Goal: Information Seeking & Learning: Learn about a topic

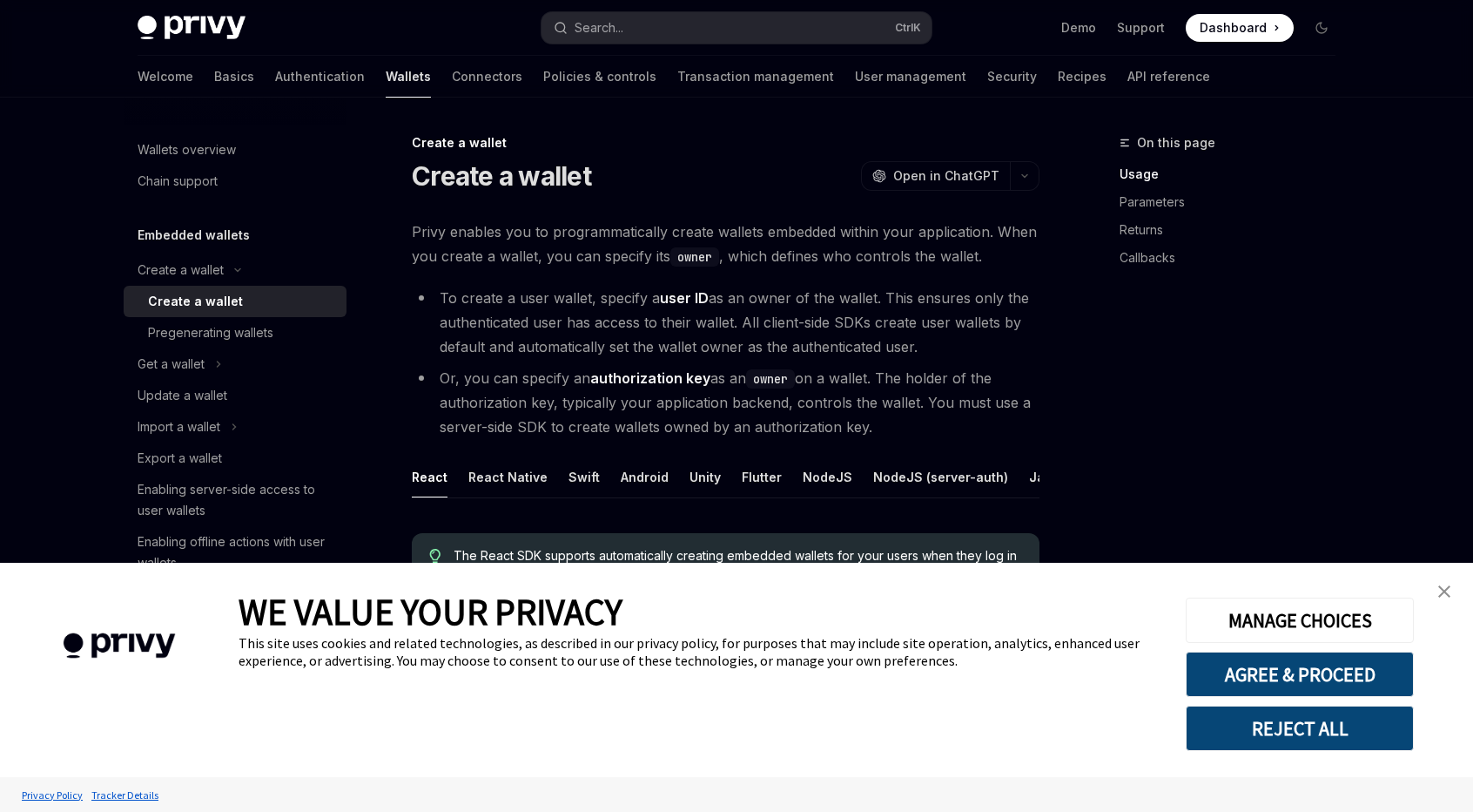
click at [822, 231] on span "Privy enables you to programmatically create wallets embedded within your appli…" at bounding box center [726, 244] width 628 height 49
click at [1449, 590] on img "close banner" at bounding box center [1444, 590] width 12 height 12
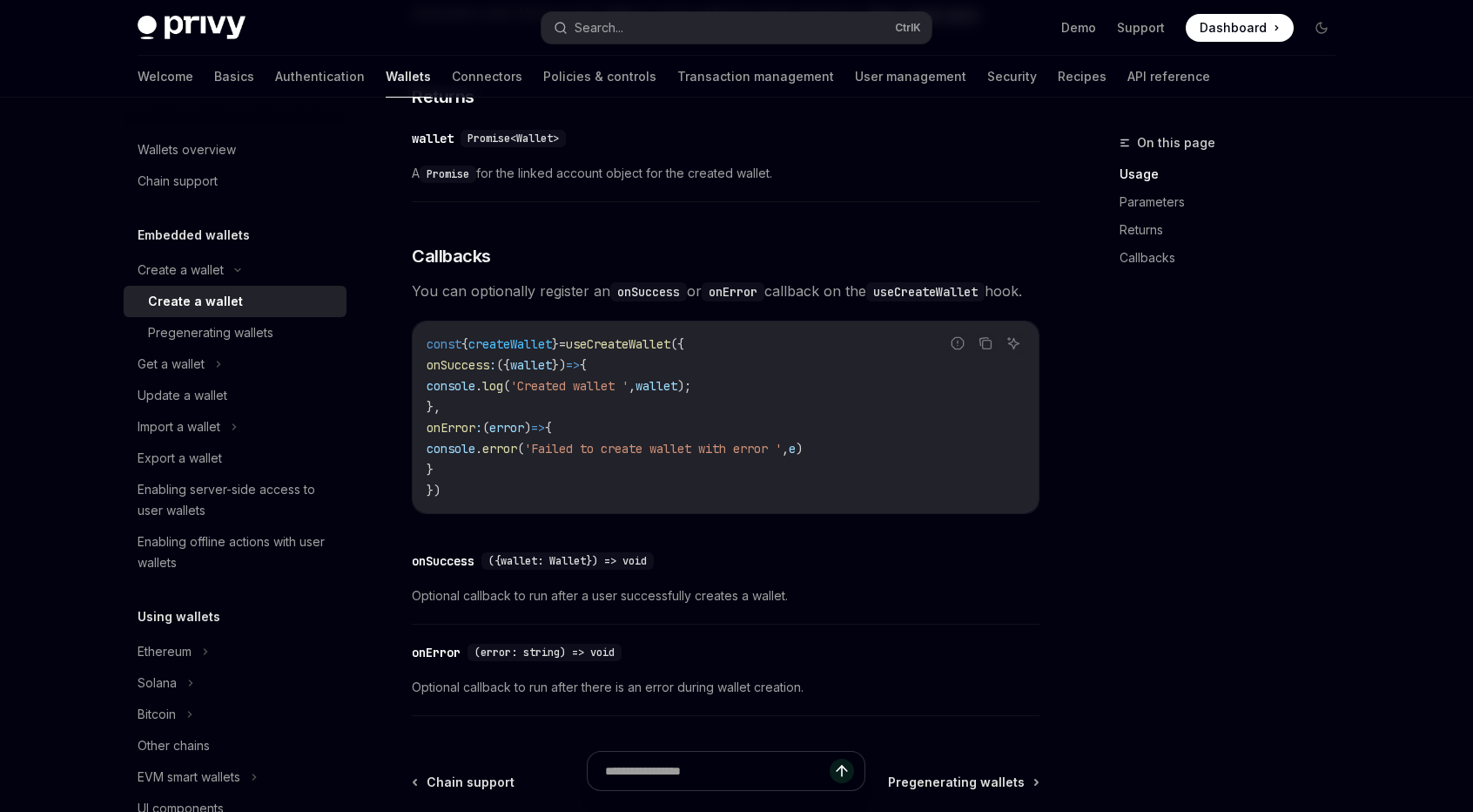
scroll to position [1301, 0]
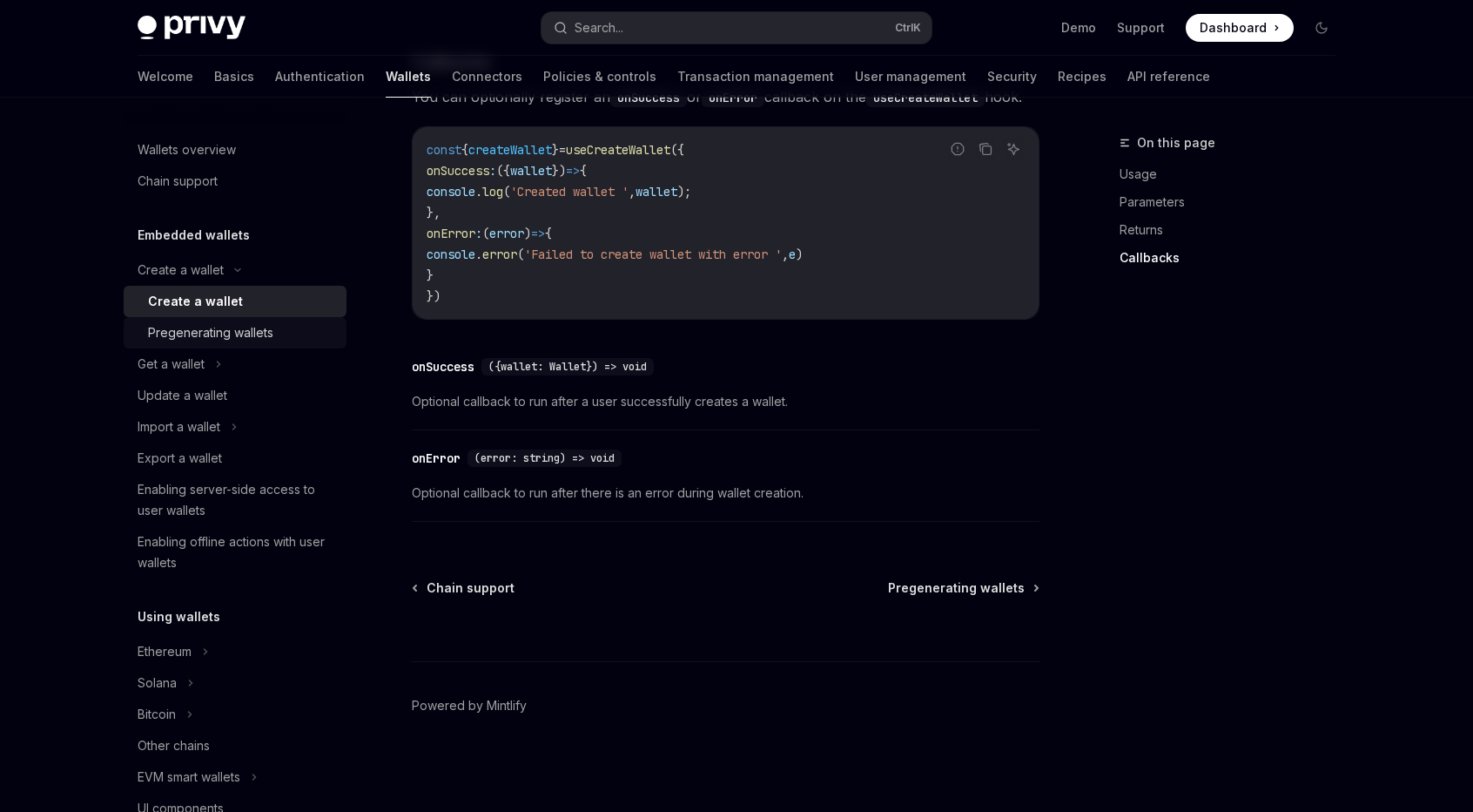
click at [220, 330] on div "Pregenerating wallets" at bounding box center [211, 332] width 126 height 21
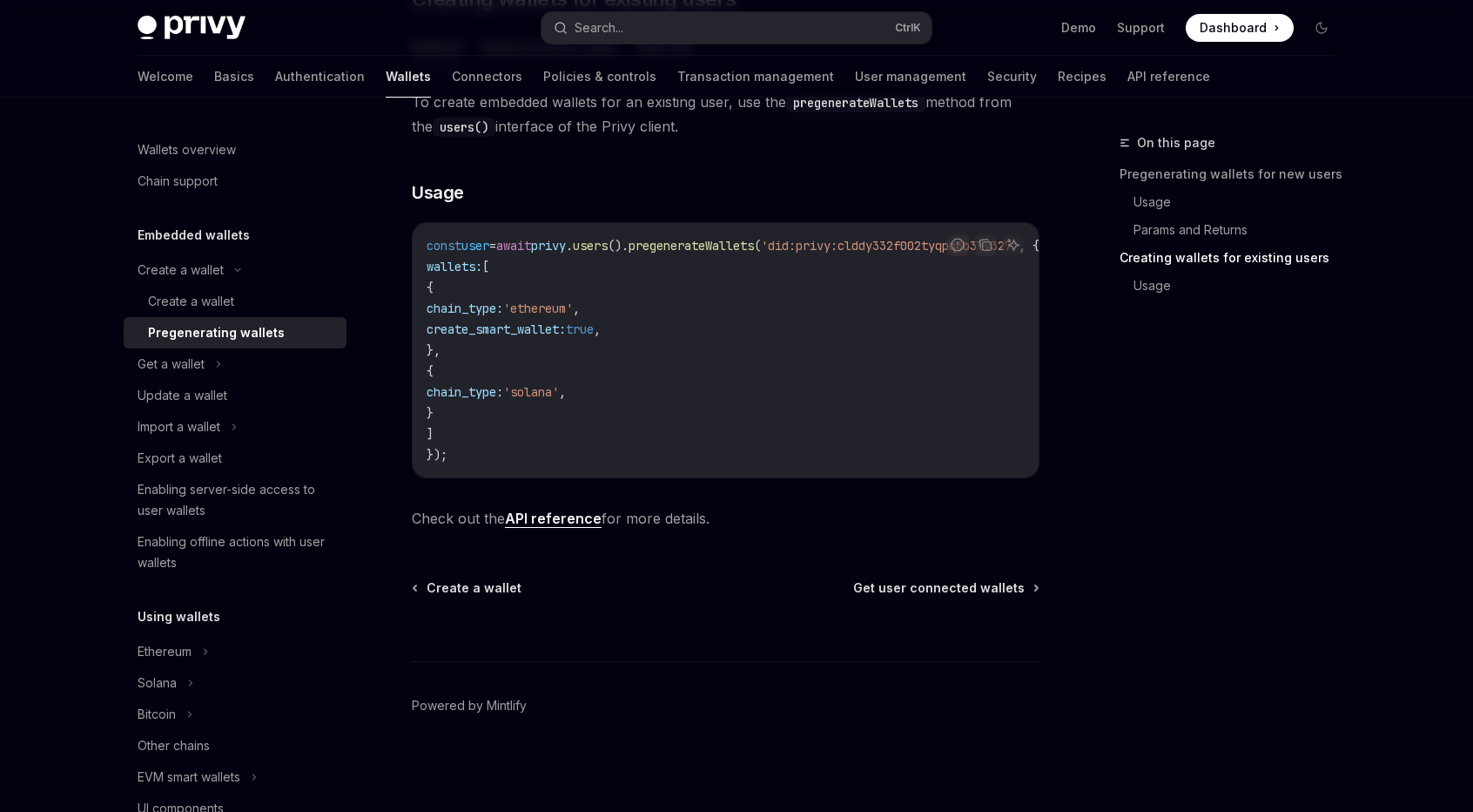
scroll to position [1022, 0]
click at [253, 353] on div "Get a wallet" at bounding box center [235, 364] width 223 height 32
type textarea "*"
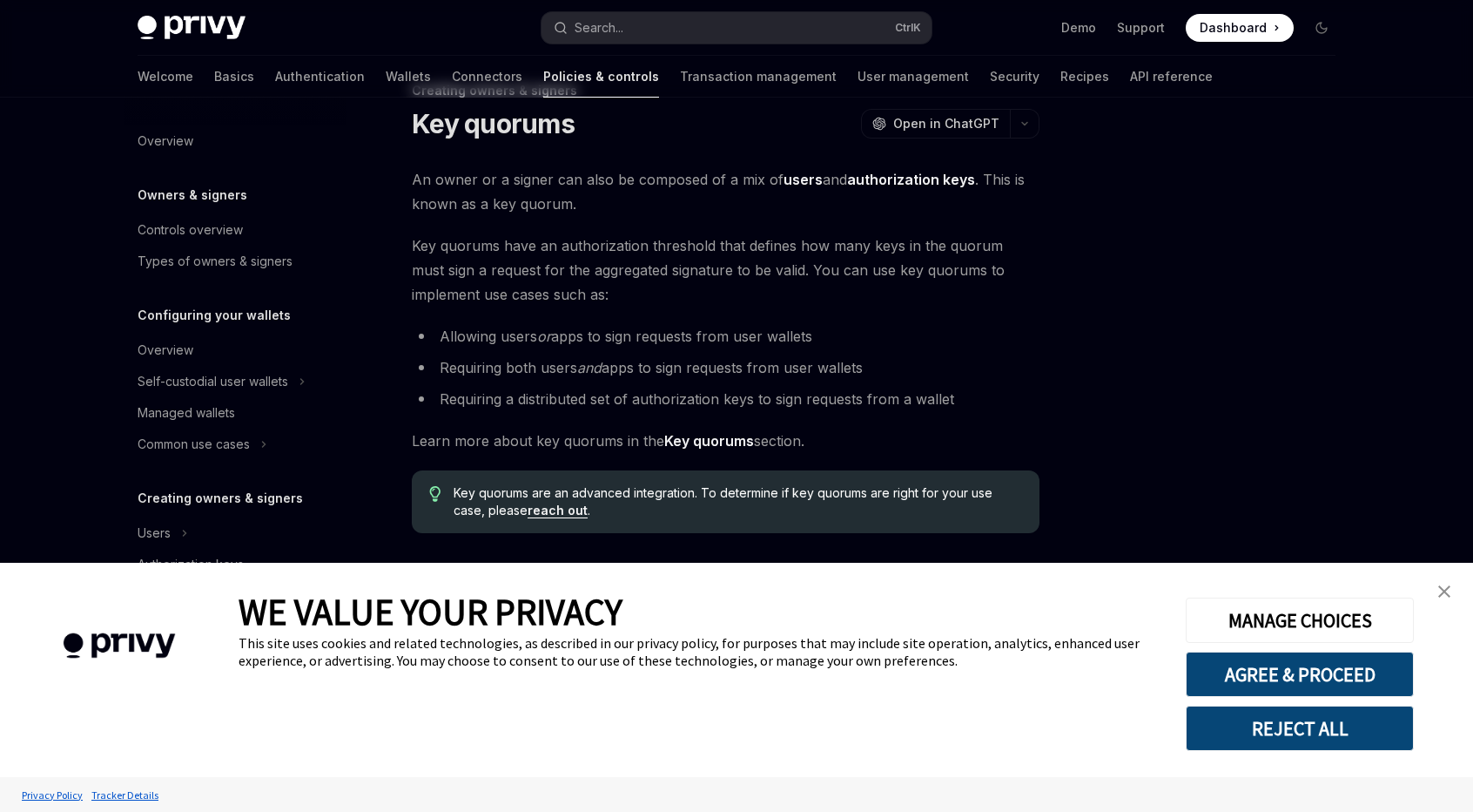
scroll to position [54, 0]
click at [1449, 597] on img "close banner" at bounding box center [1444, 590] width 12 height 12
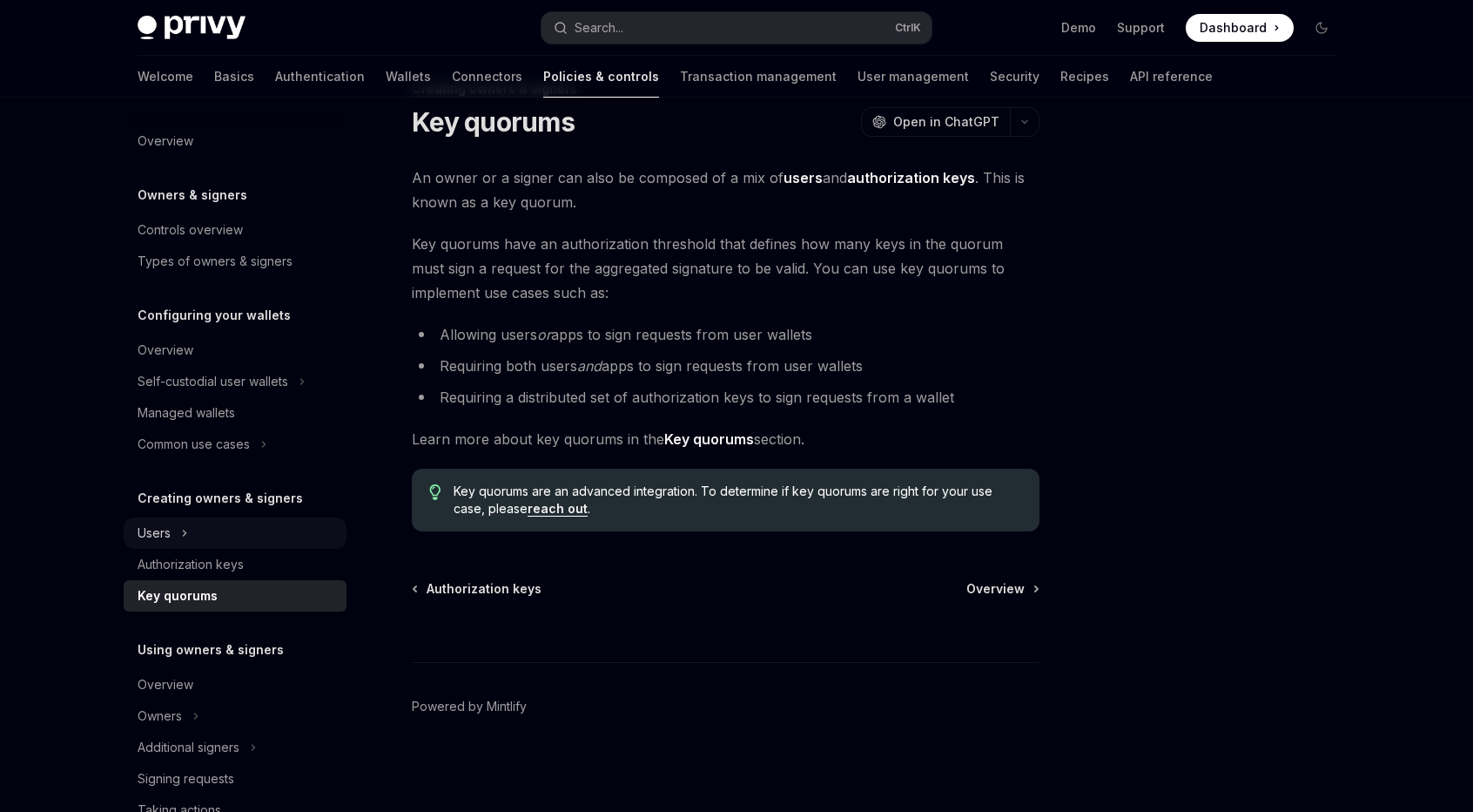
click at [267, 530] on div "Users" at bounding box center [235, 533] width 223 height 32
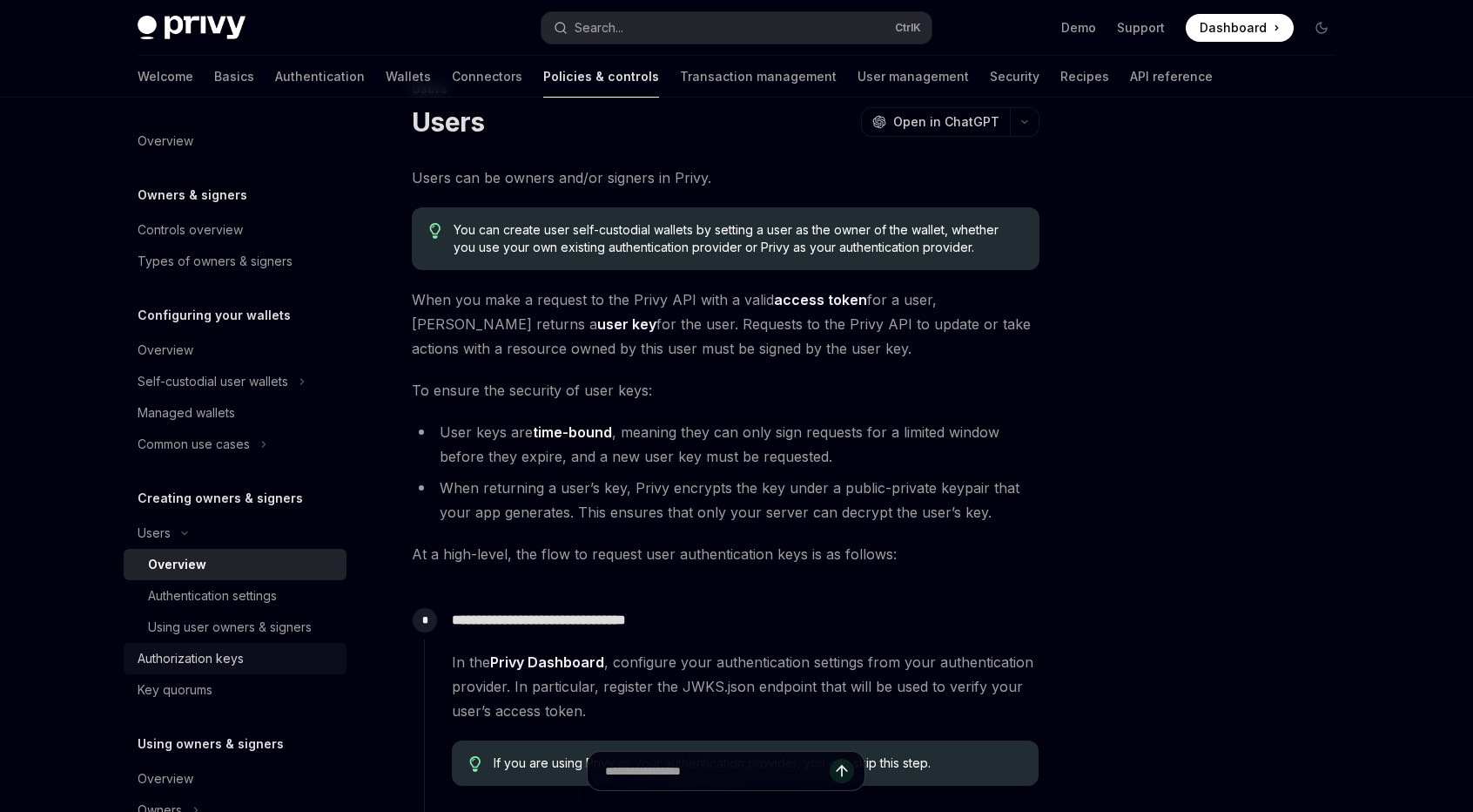
click at [271, 650] on div "Authorization keys" at bounding box center [237, 657] width 199 height 21
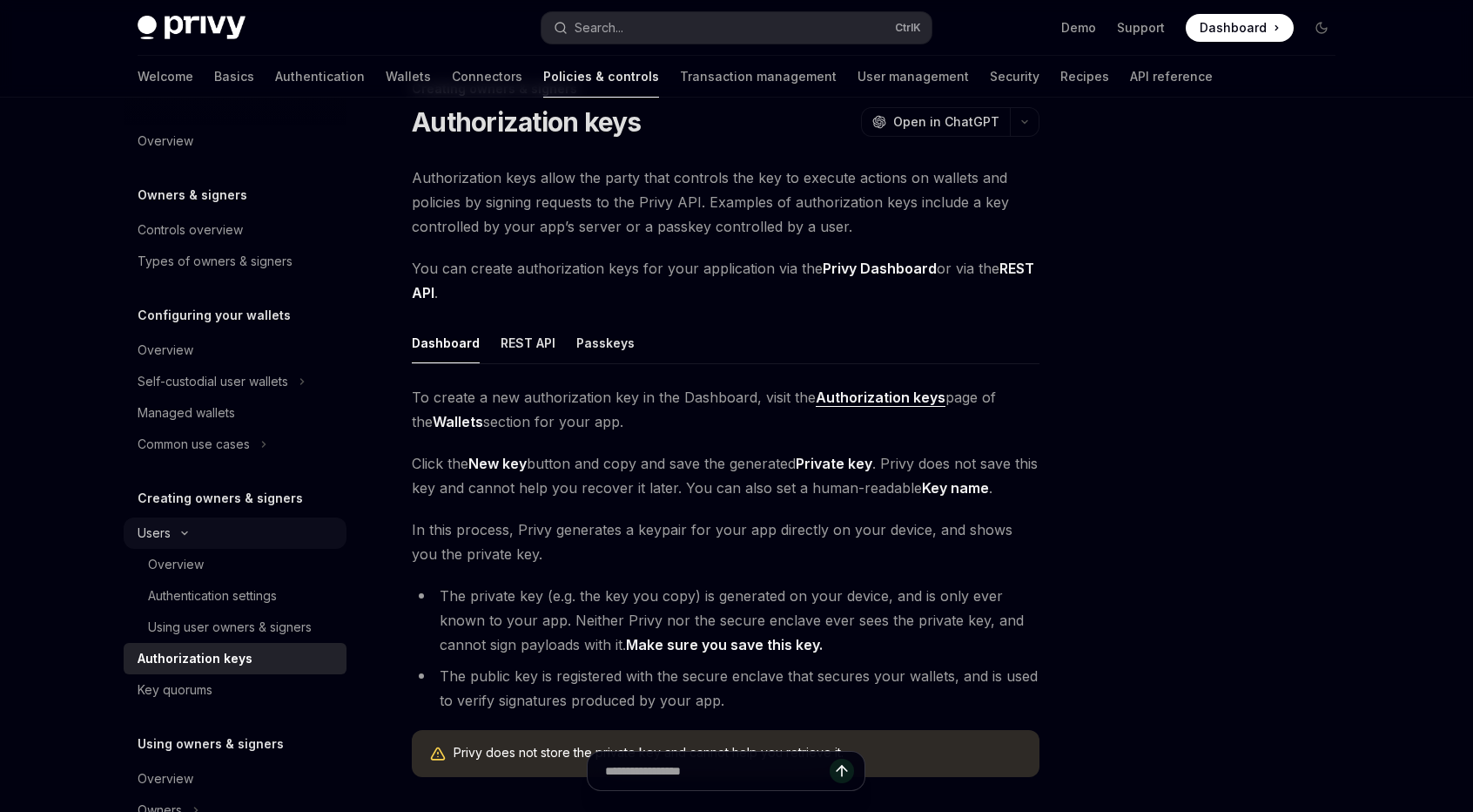
click at [232, 526] on div "Users" at bounding box center [235, 533] width 223 height 32
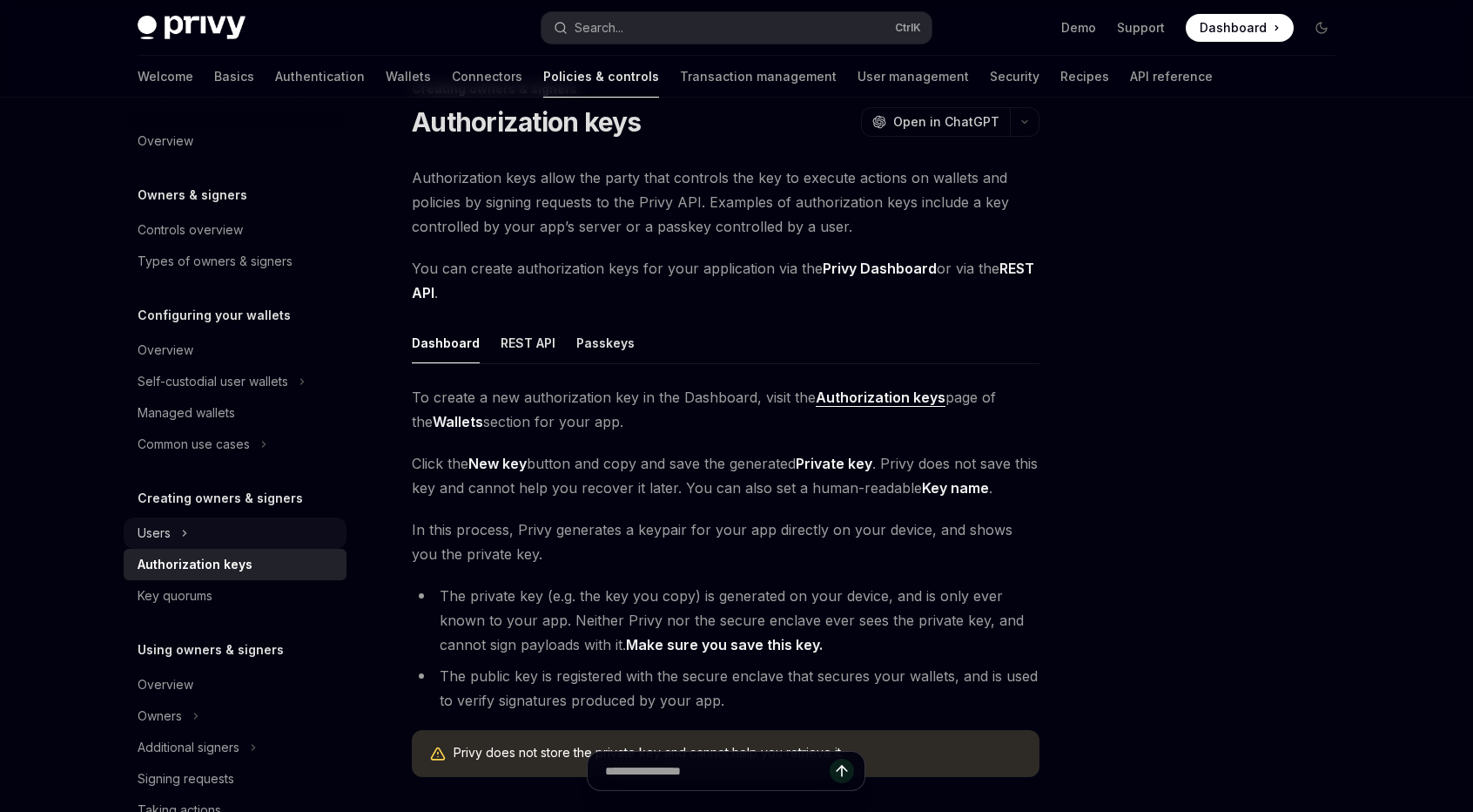
click at [232, 526] on div "Users" at bounding box center [235, 533] width 223 height 32
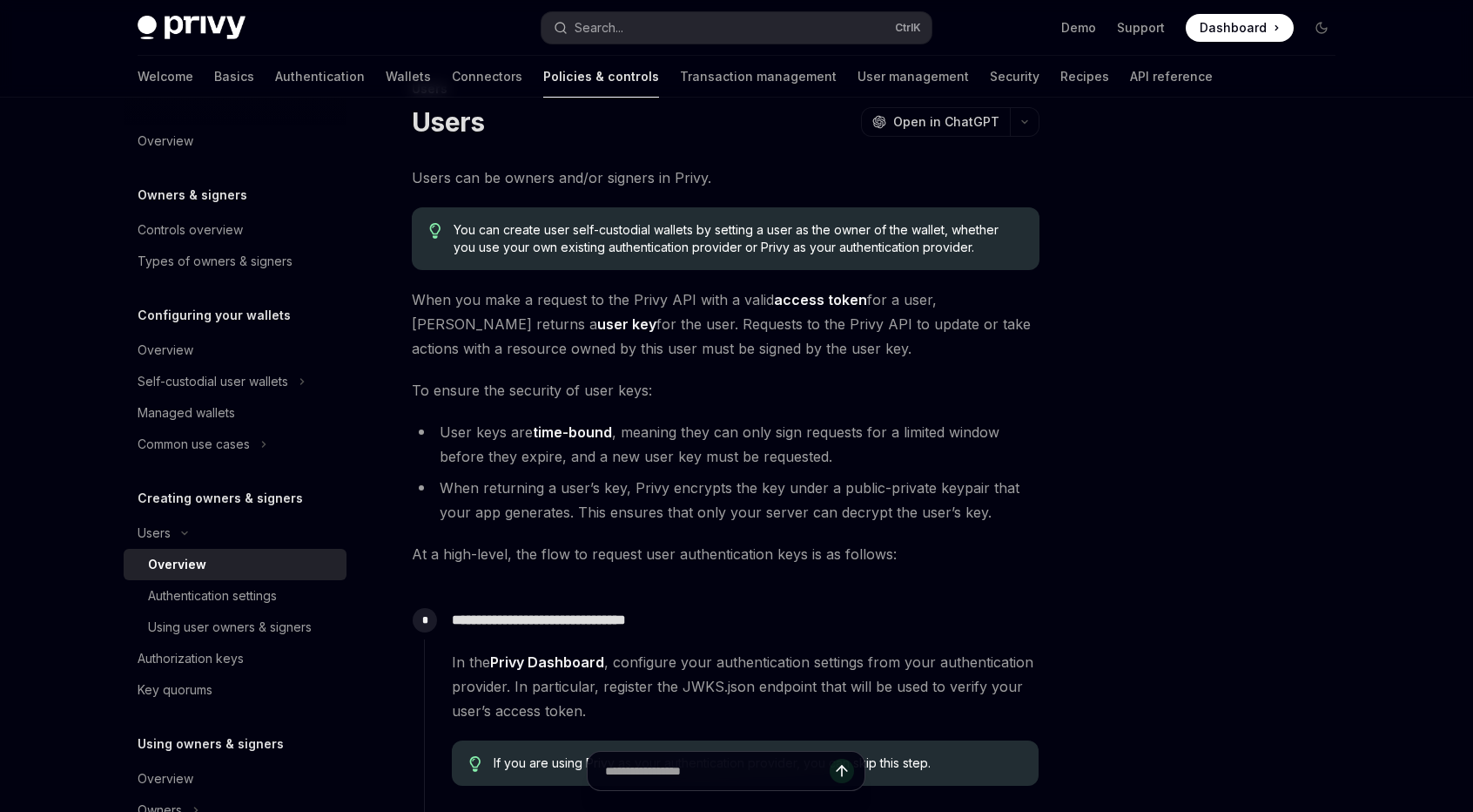
click at [258, 496] on h5 "Creating owners & signers" at bounding box center [220, 497] width 165 height 21
click at [1169, 383] on div at bounding box center [1217, 471] width 265 height 679
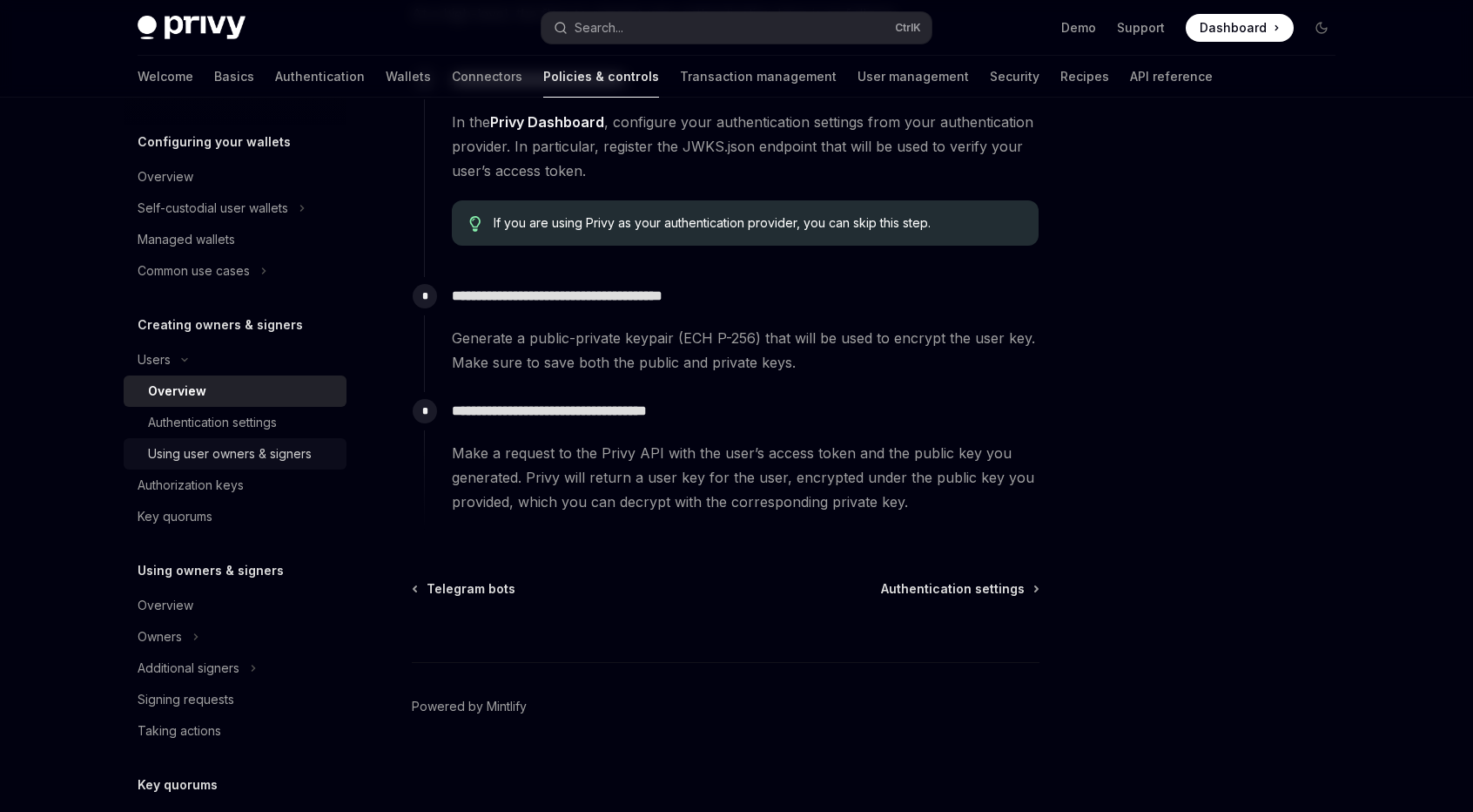
scroll to position [175, 0]
click at [277, 414] on div "Authentication settings" at bounding box center [212, 421] width 129 height 21
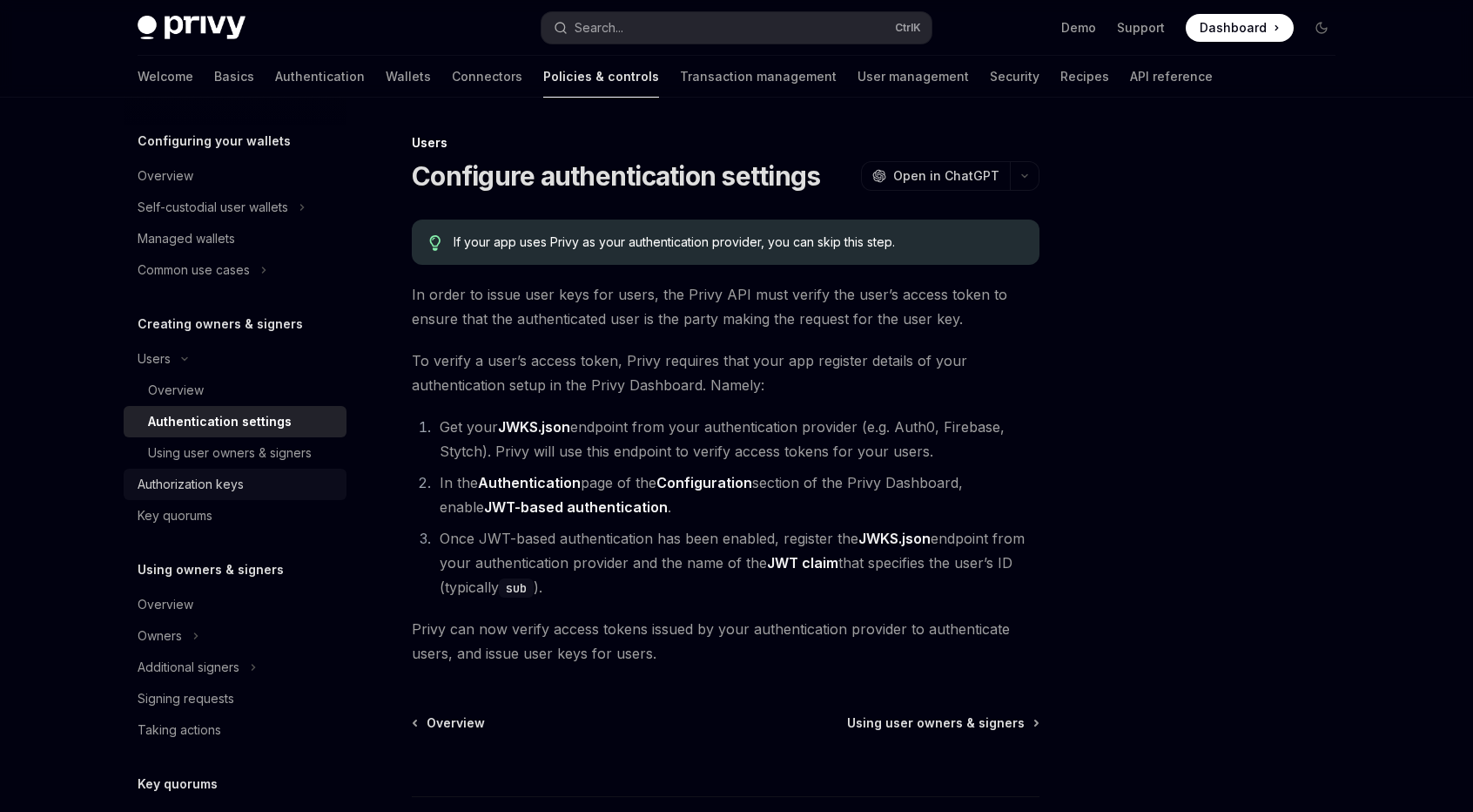
click at [269, 483] on div "Authorization keys" at bounding box center [237, 484] width 199 height 21
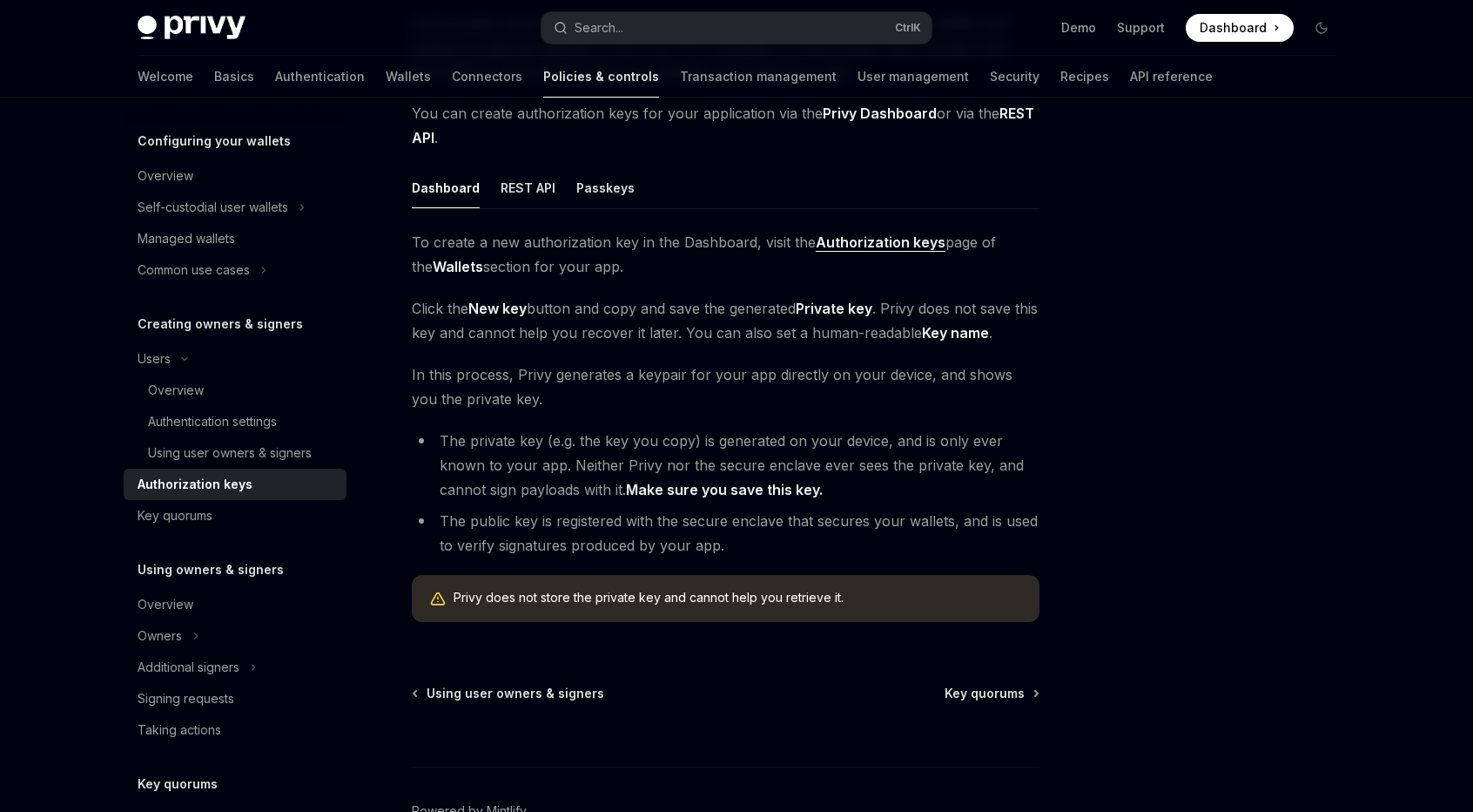
scroll to position [261, 0]
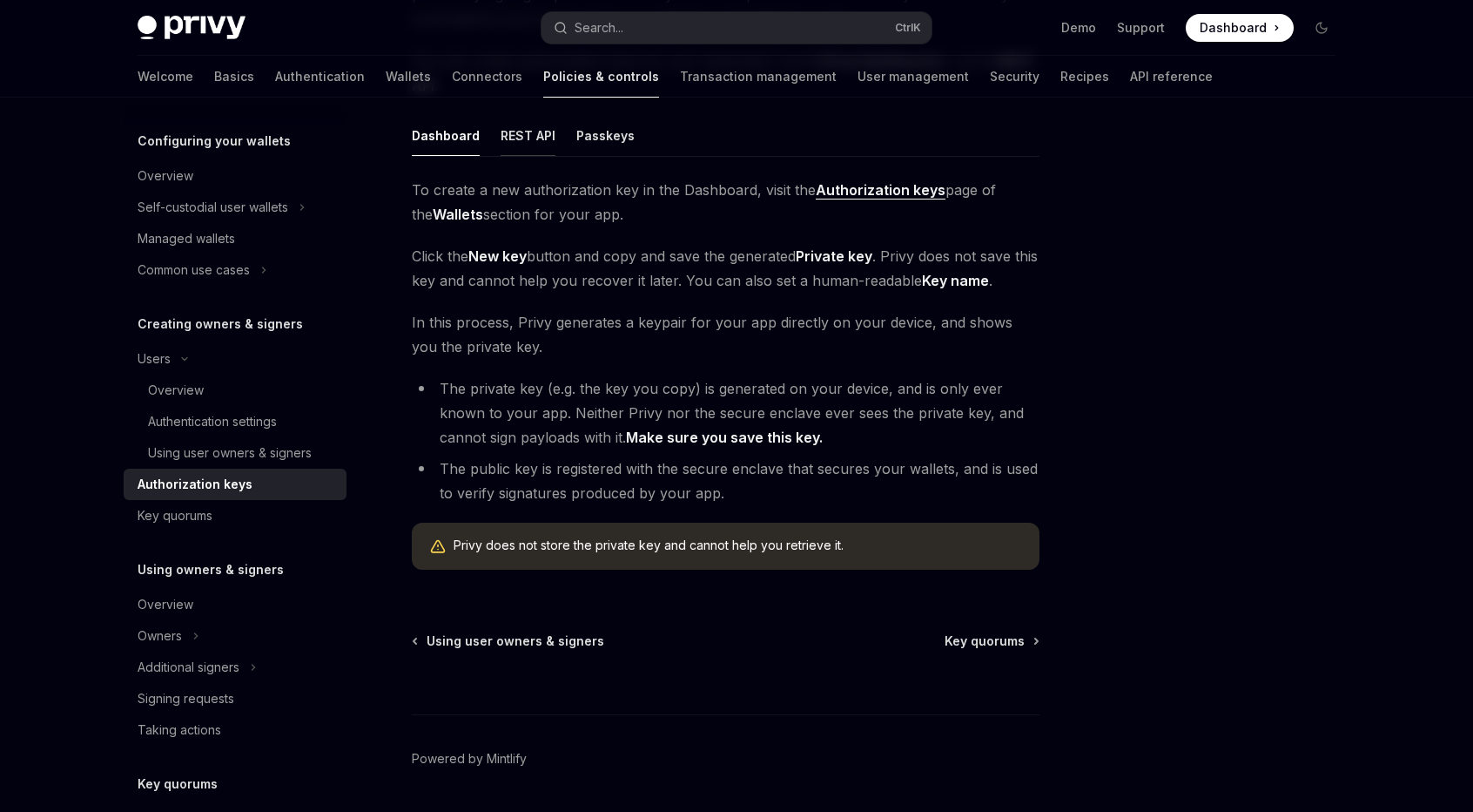
click at [529, 120] on button "REST API" at bounding box center [528, 135] width 55 height 41
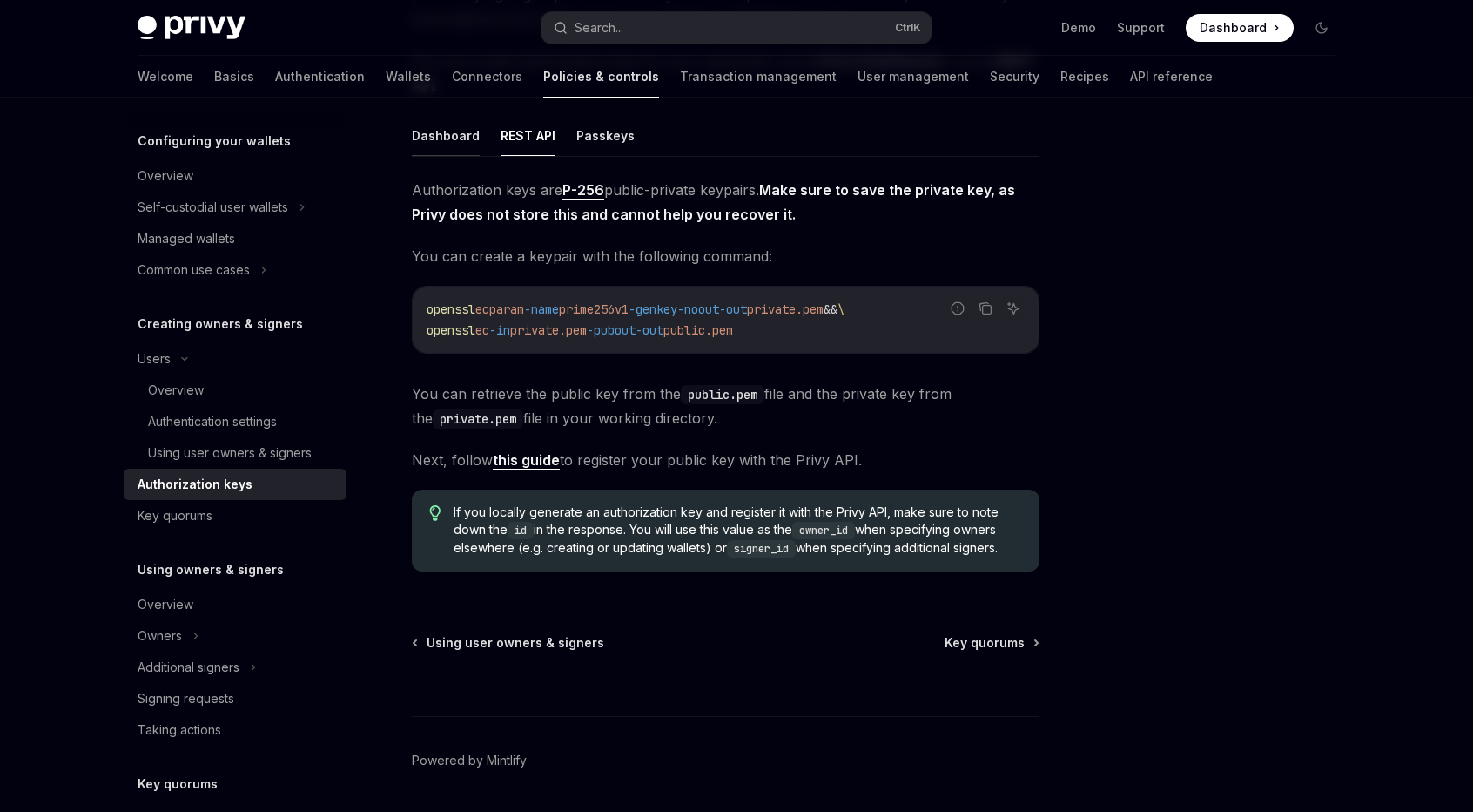
click at [436, 145] on button "Dashboard" at bounding box center [446, 135] width 68 height 41
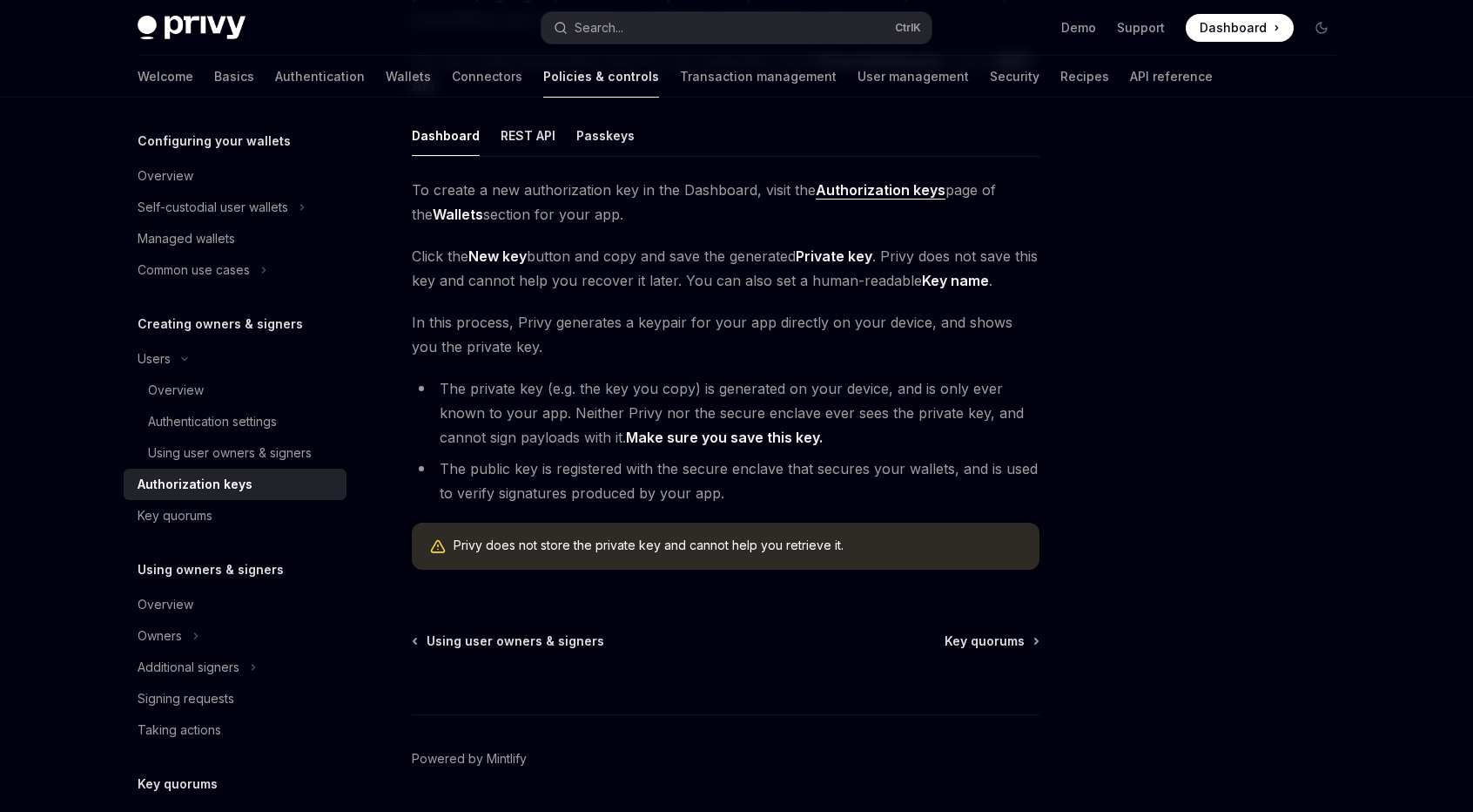
click at [603, 392] on li "The private key (e.g. the key you copy) is generated on your device, and is onl…" at bounding box center [726, 412] width 628 height 73
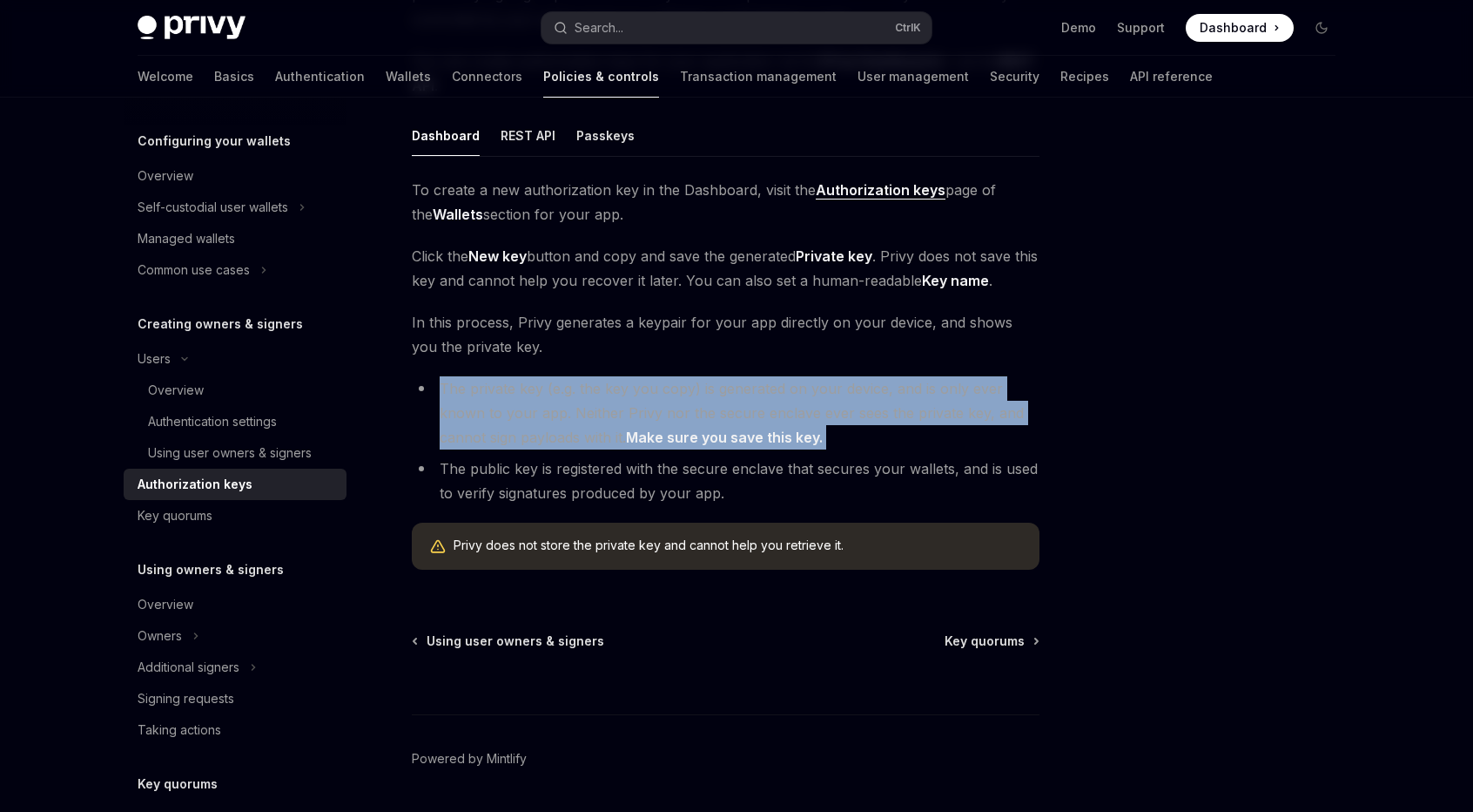
click at [603, 392] on li "The private key (e.g. the key you copy) is generated on your device, and is onl…" at bounding box center [726, 412] width 628 height 73
click at [575, 432] on li "The private key (e.g. the key you copy) is generated on your device, and is onl…" at bounding box center [726, 412] width 628 height 73
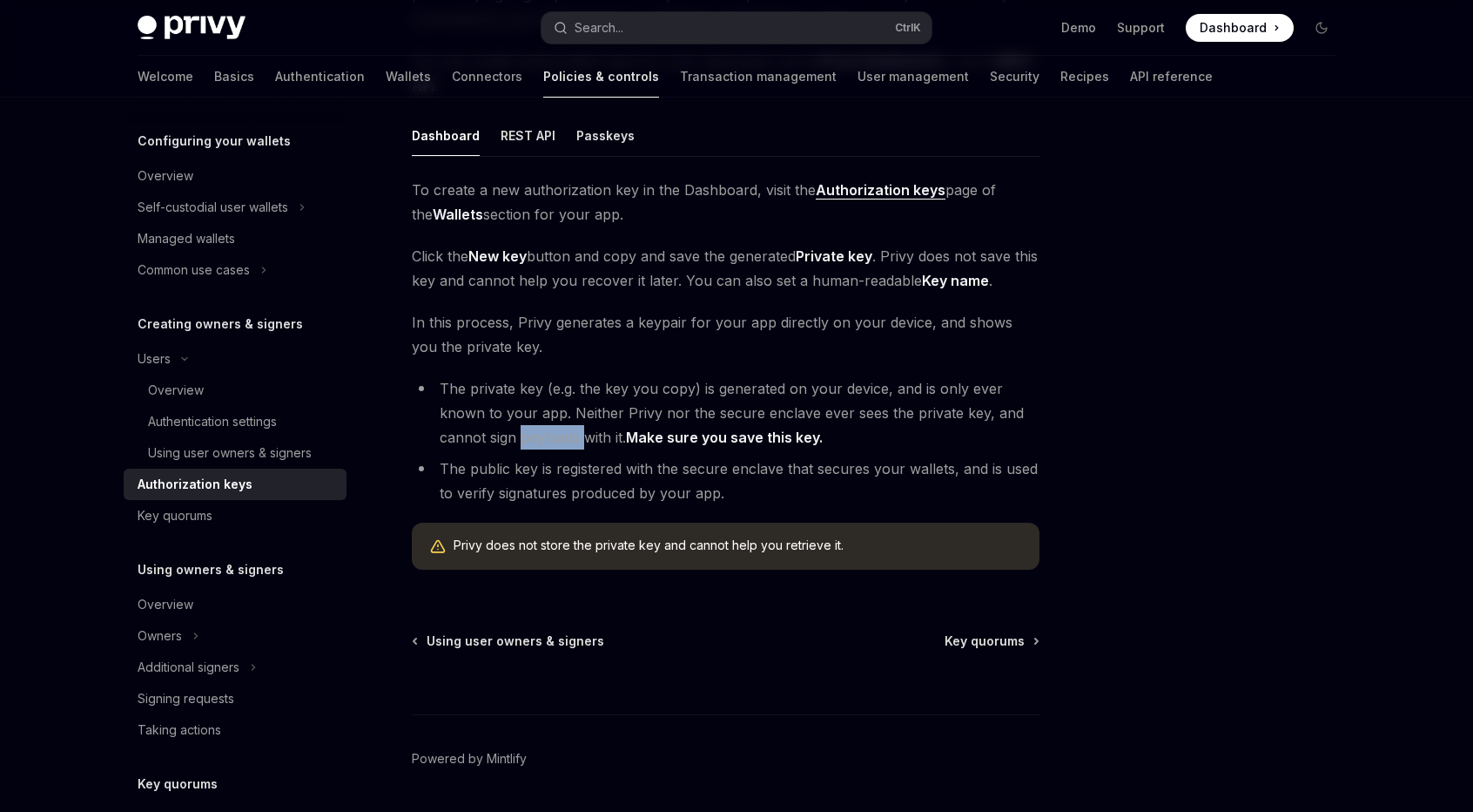
click at [575, 432] on li "The private key (e.g. the key you copy) is generated on your device, and is onl…" at bounding box center [726, 412] width 628 height 73
click at [580, 495] on li "The public key is registered with the secure enclave that secures your wallets,…" at bounding box center [726, 481] width 628 height 49
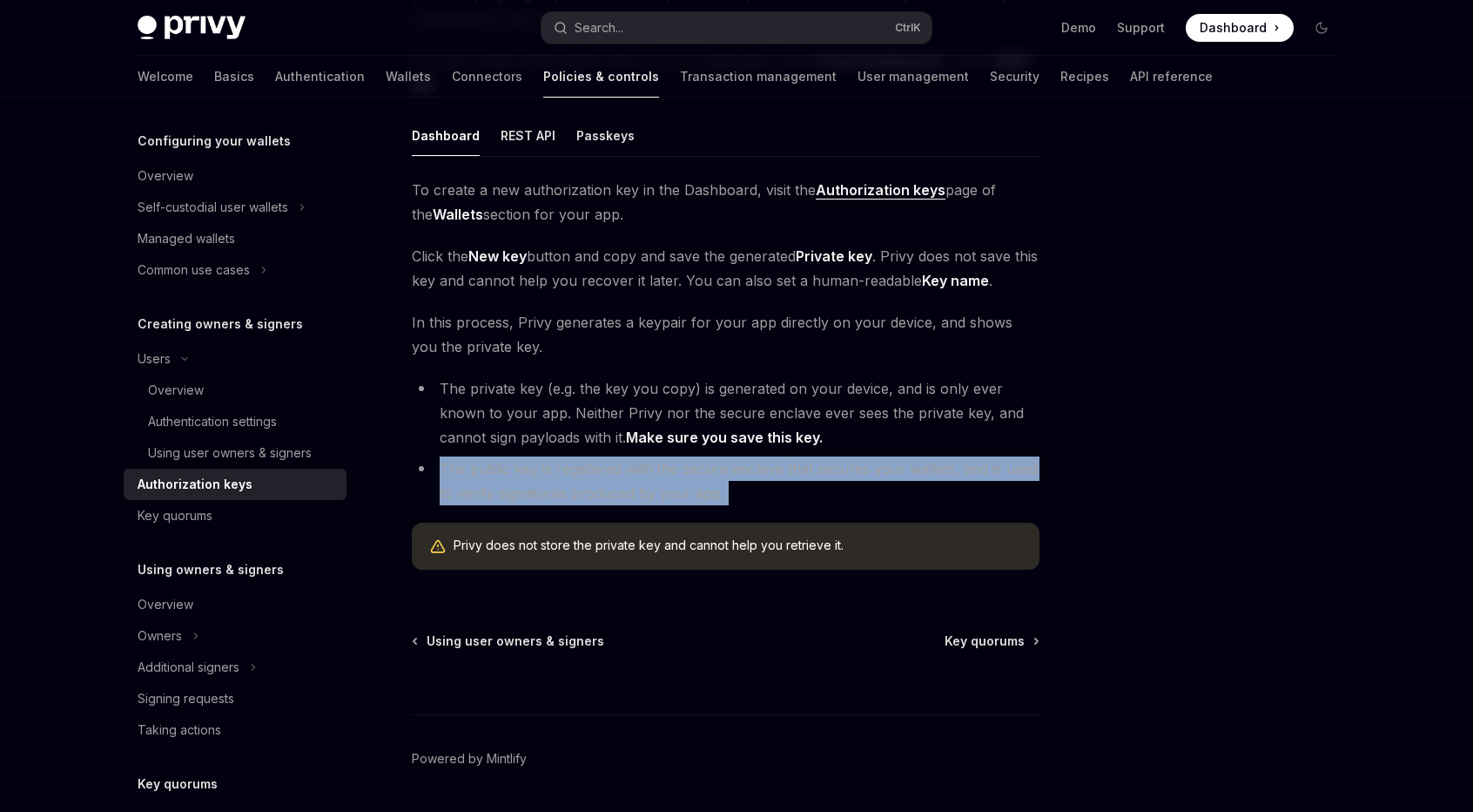
click at [580, 495] on li "The public key is registered with the secure enclave that secures your wallets,…" at bounding box center [726, 481] width 628 height 49
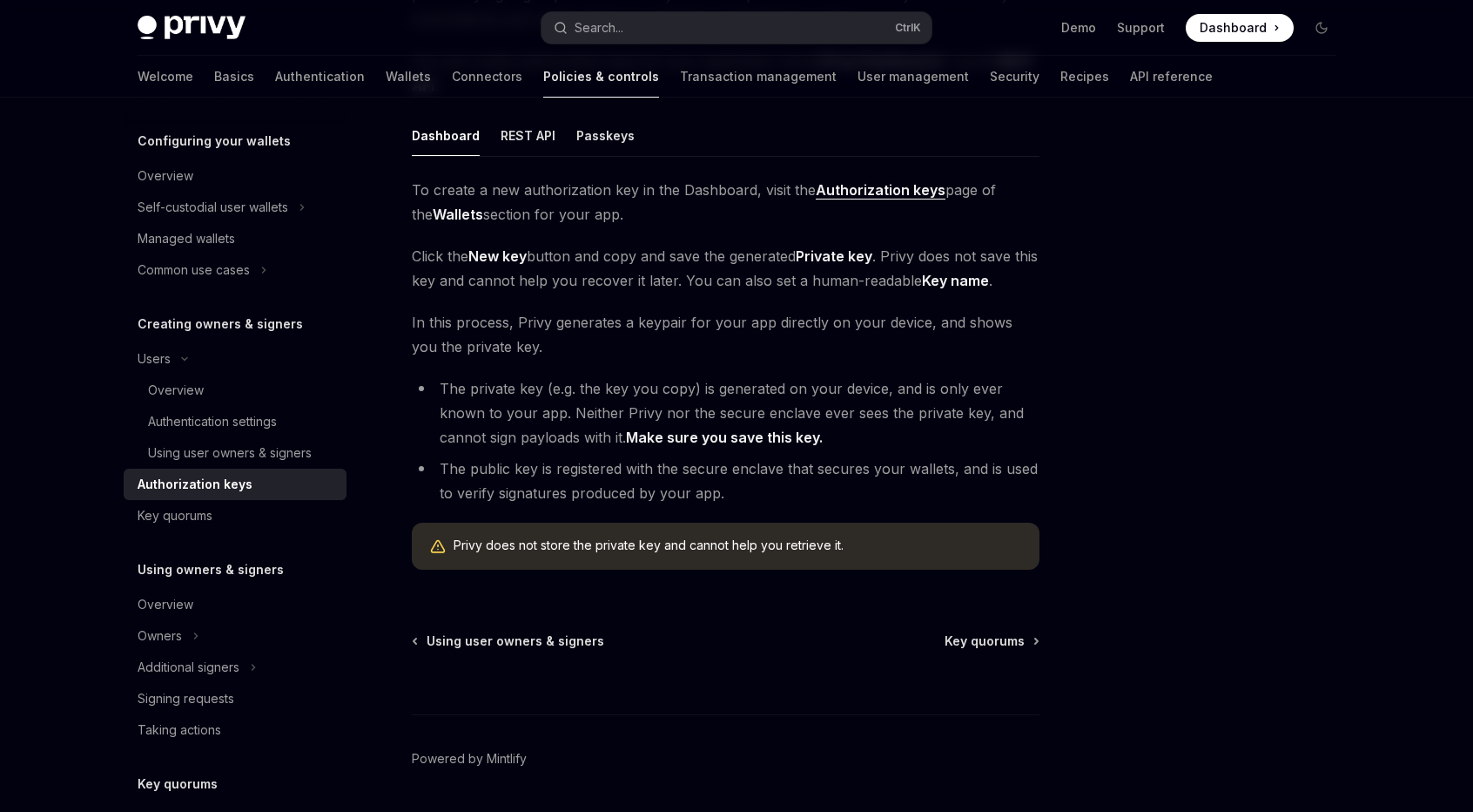
click at [563, 415] on li "The private key (e.g. the key you copy) is generated on your device, and is onl…" at bounding box center [726, 412] width 628 height 73
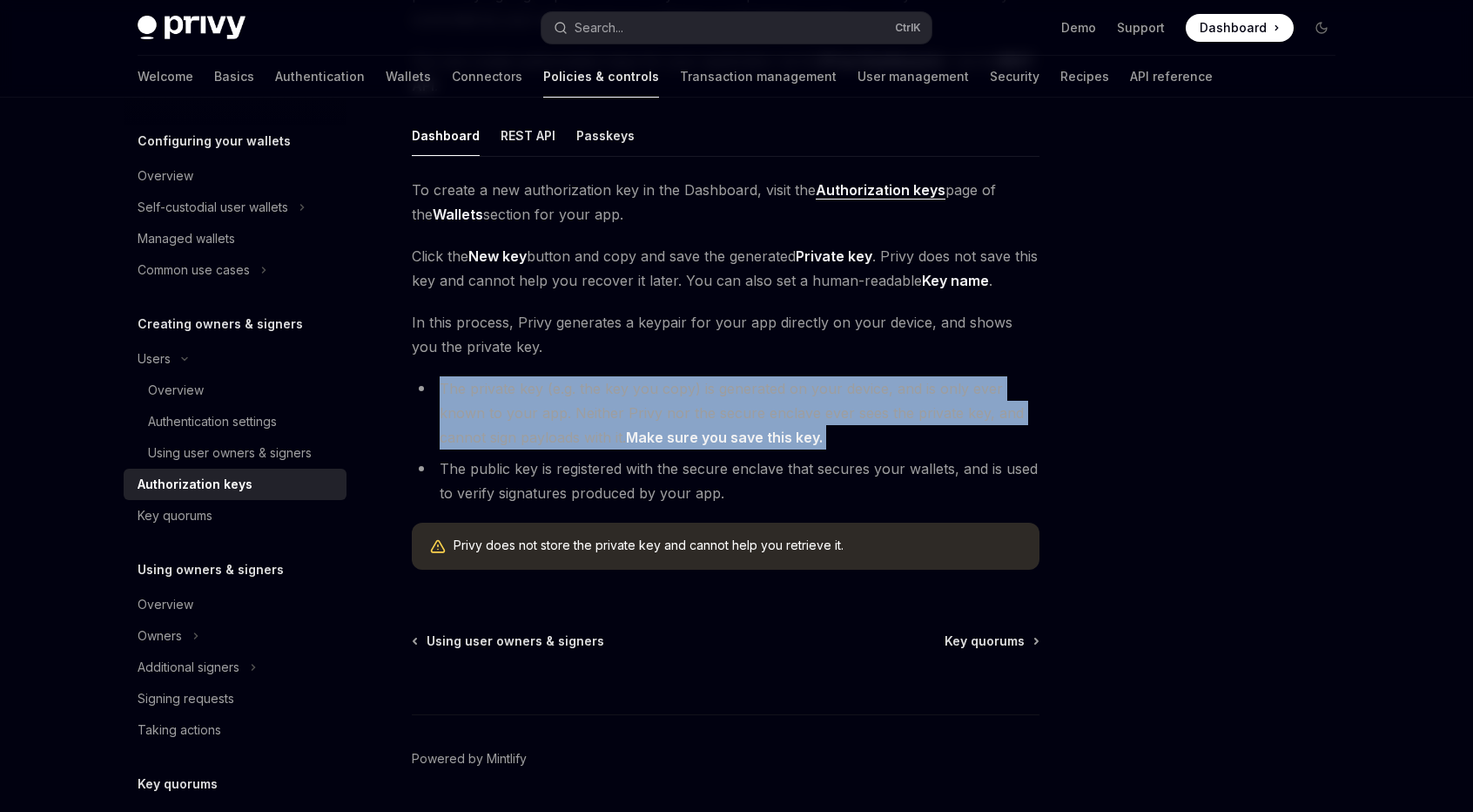
click at [563, 415] on li "The private key (e.g. the key you copy) is generated on your device, and is onl…" at bounding box center [726, 412] width 628 height 73
click at [567, 401] on li "The private key (e.g. the key you copy) is generated on your device, and is onl…" at bounding box center [726, 412] width 628 height 73
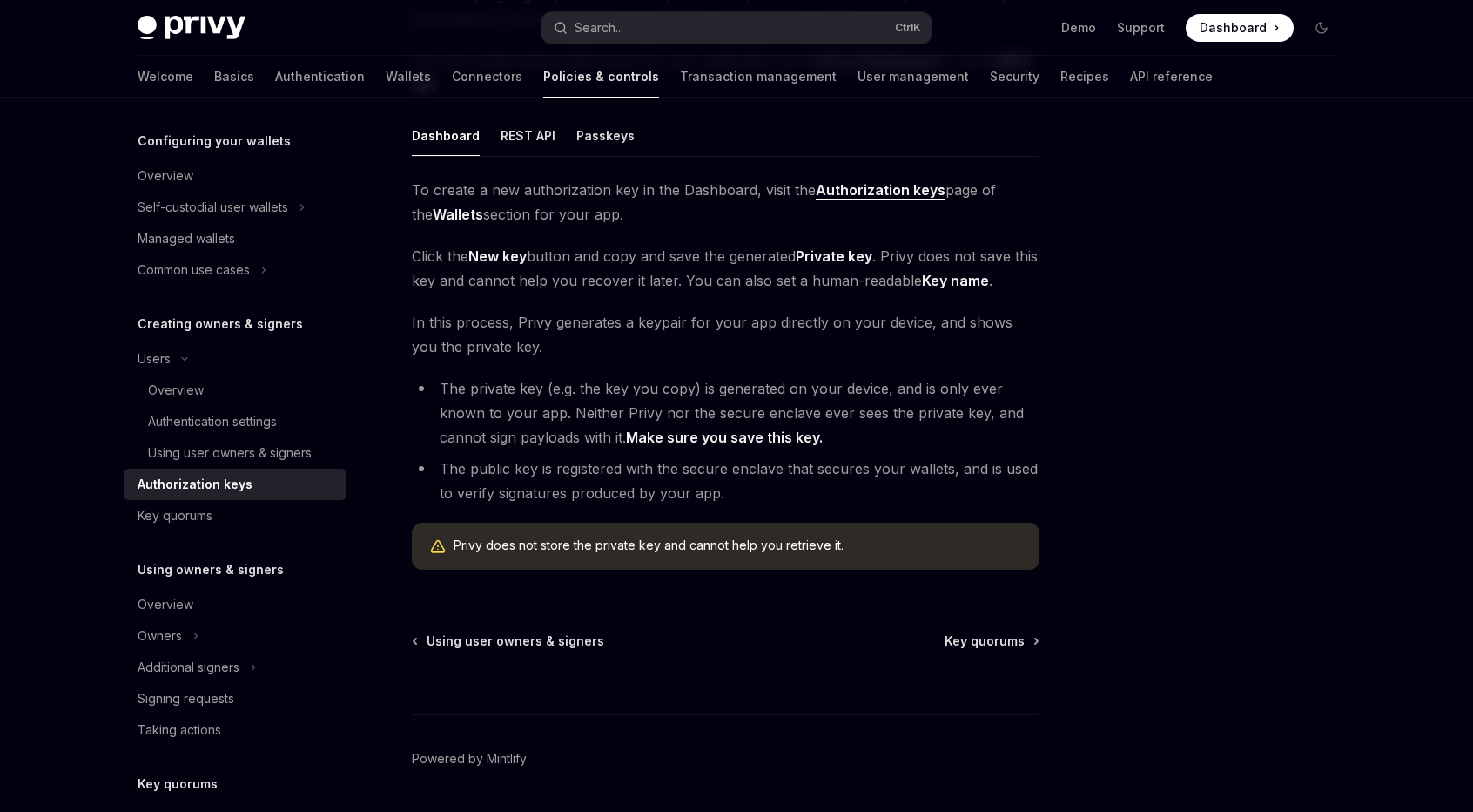
click at [1177, 326] on div at bounding box center [1217, 471] width 265 height 679
click at [236, 515] on div "Key quorums" at bounding box center [237, 515] width 199 height 21
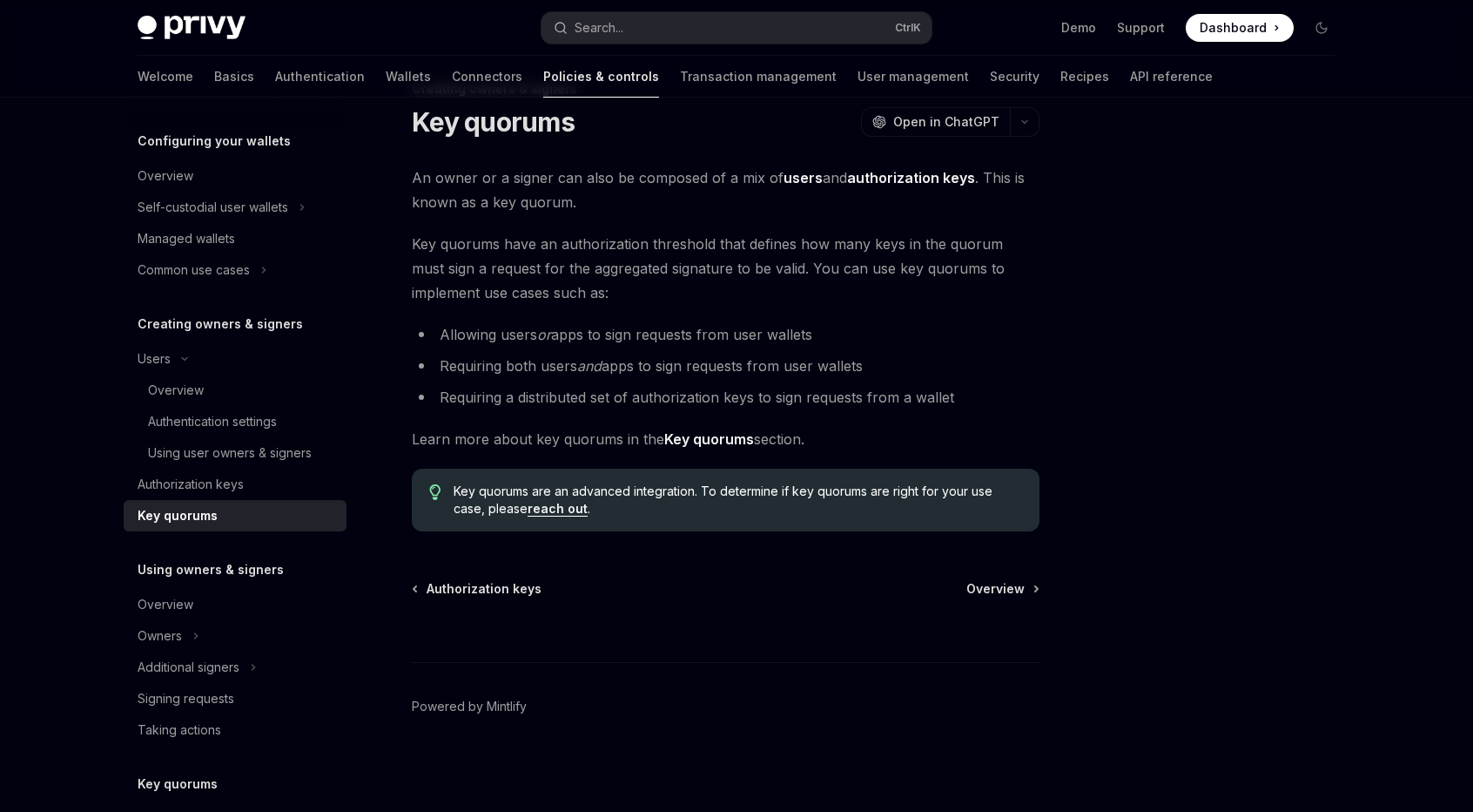
click at [596, 492] on span "Key quorums are an advanced integration. To determine if key quorums are right …" at bounding box center [738, 500] width 569 height 35
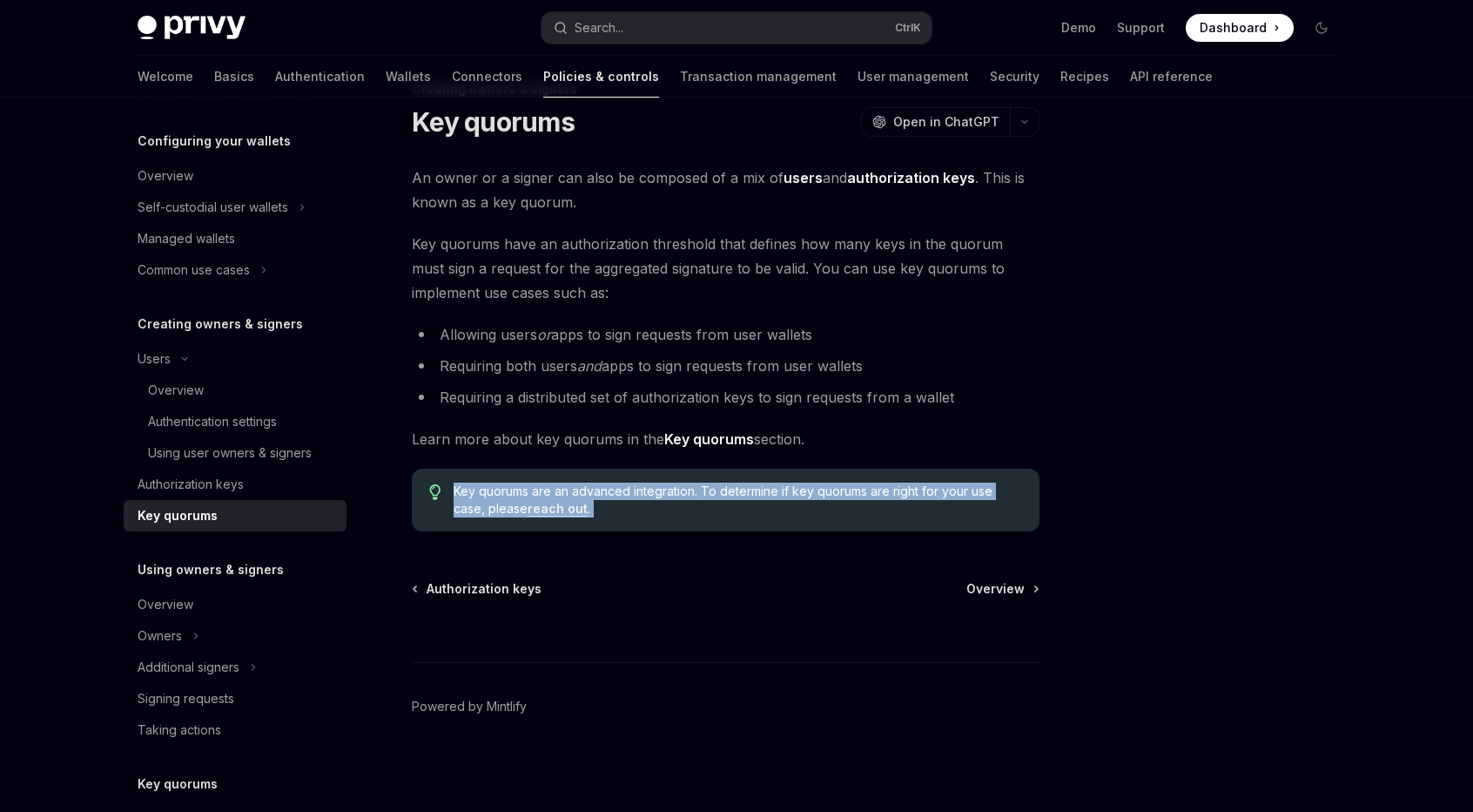
click at [596, 492] on span "Key quorums are an advanced integration. To determine if key quorums are right …" at bounding box center [738, 500] width 569 height 35
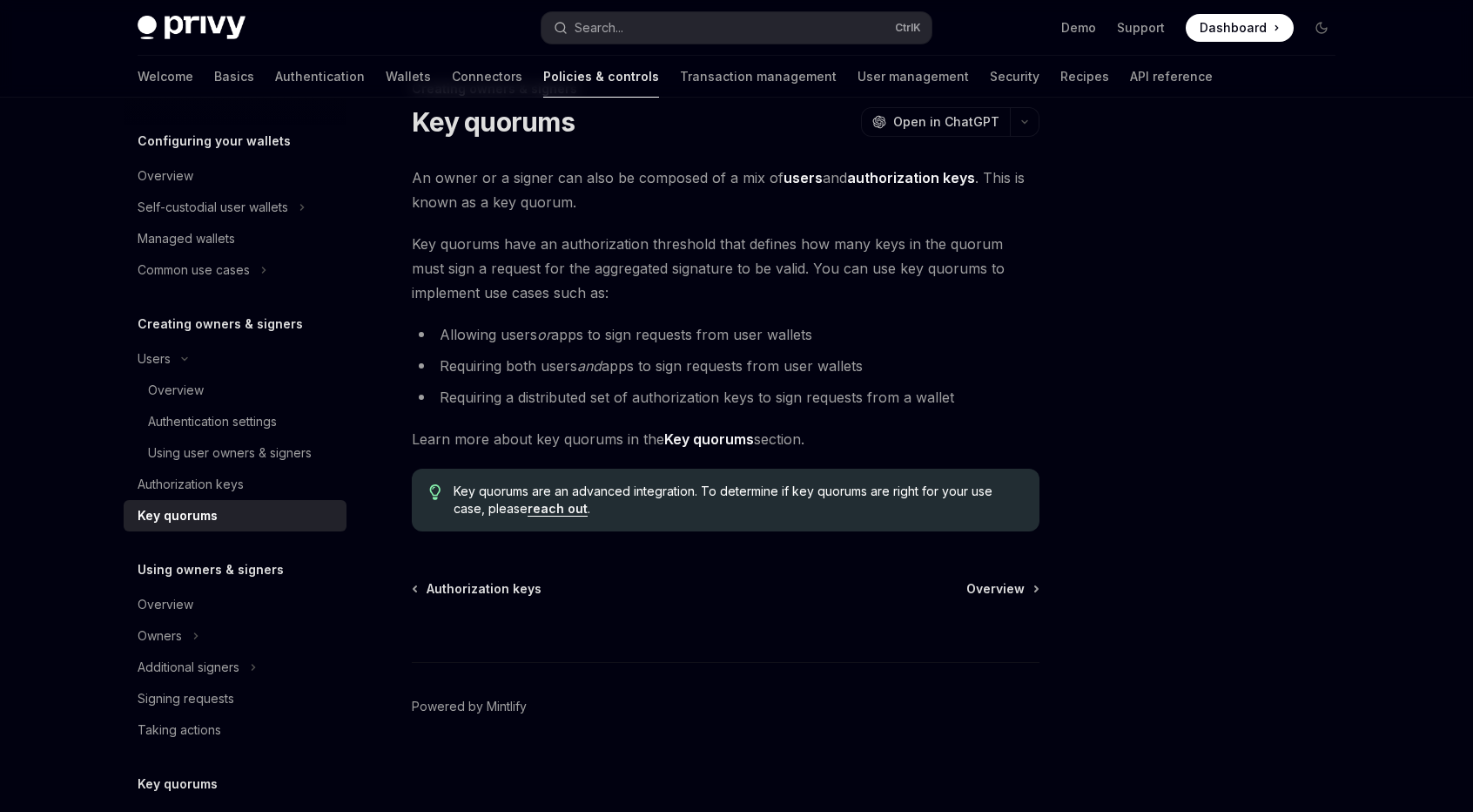
click at [600, 421] on div "An owner or a signer can also be composed of a mix of users and authorization k…" at bounding box center [726, 348] width 628 height 365
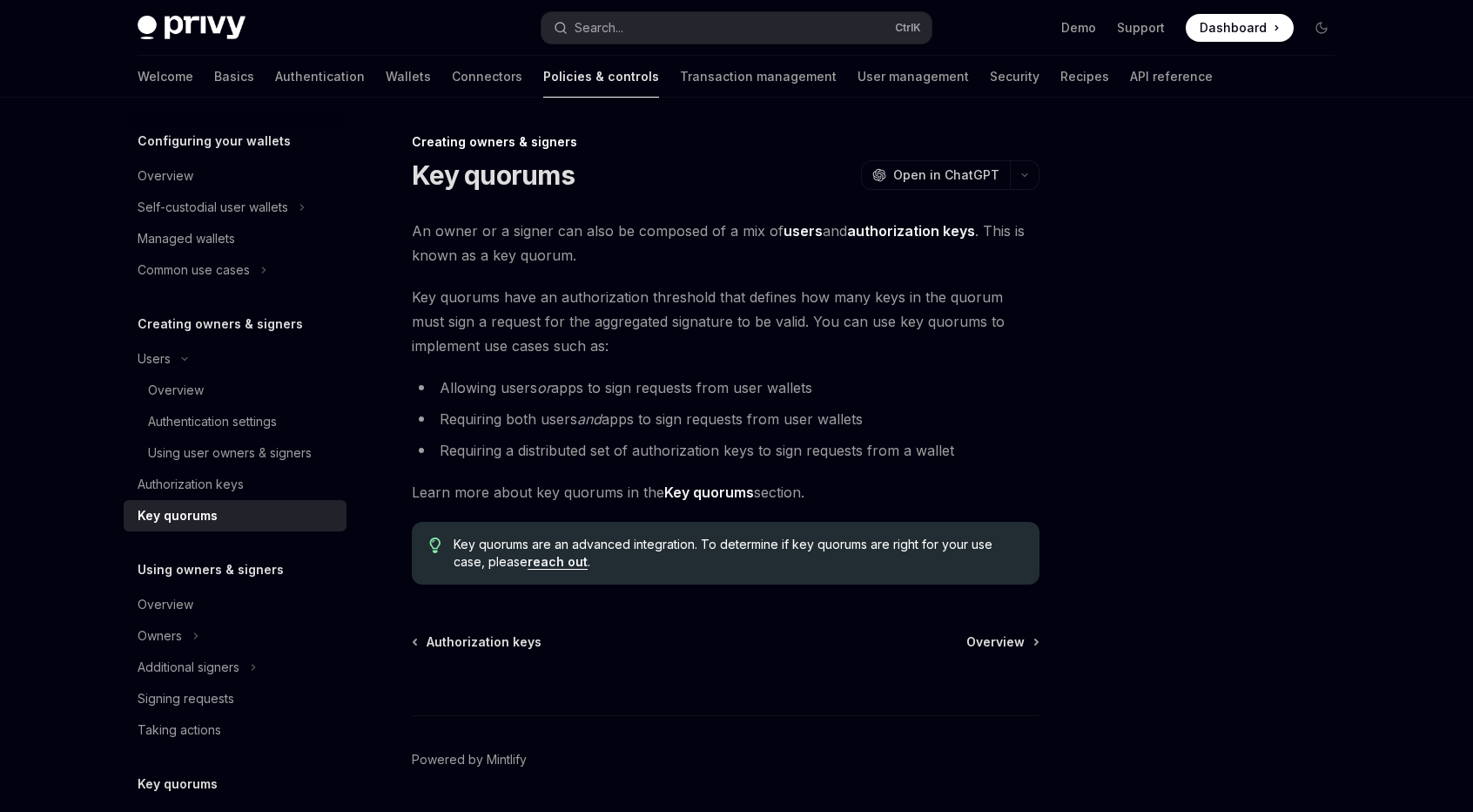
scroll to position [0, 0]
click at [616, 396] on li "Allowing users or apps to sign requests from user wallets" at bounding box center [726, 388] width 628 height 24
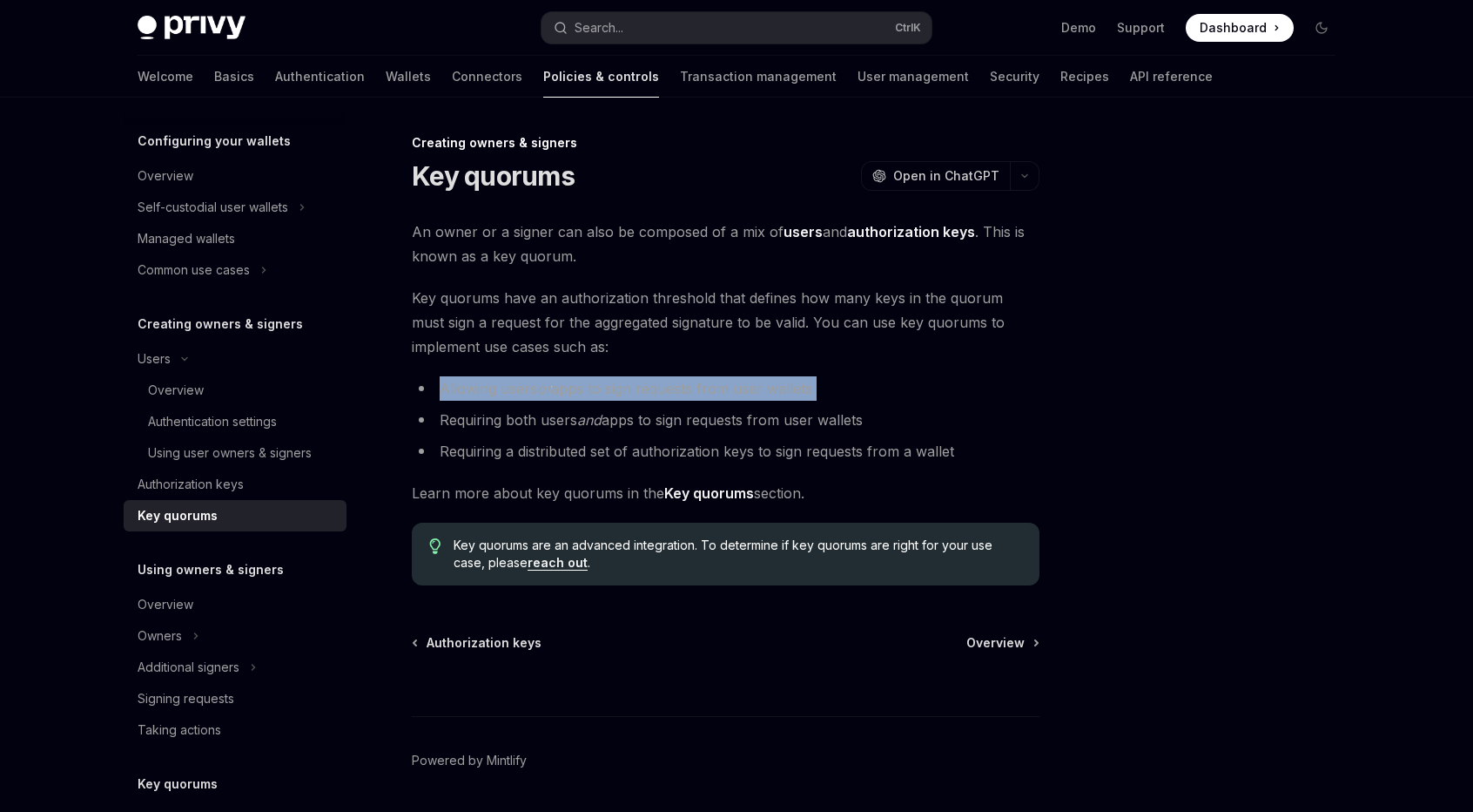
click at [616, 396] on li "Allowing users or apps to sign requests from user wallets" at bounding box center [726, 388] width 628 height 24
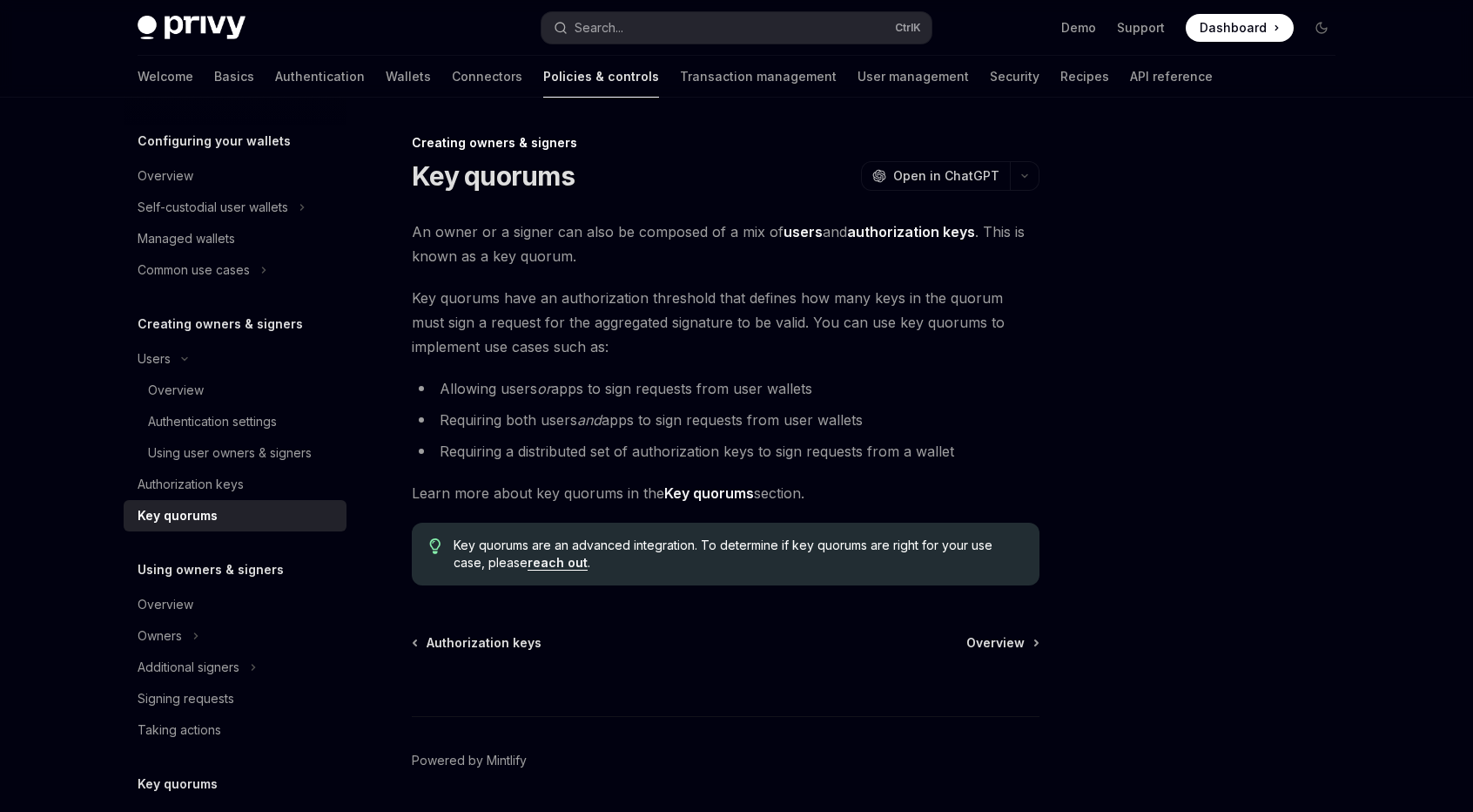
click at [509, 300] on span "Key quorums have an authorization threshold that defines how many keys in the q…" at bounding box center [726, 322] width 628 height 73
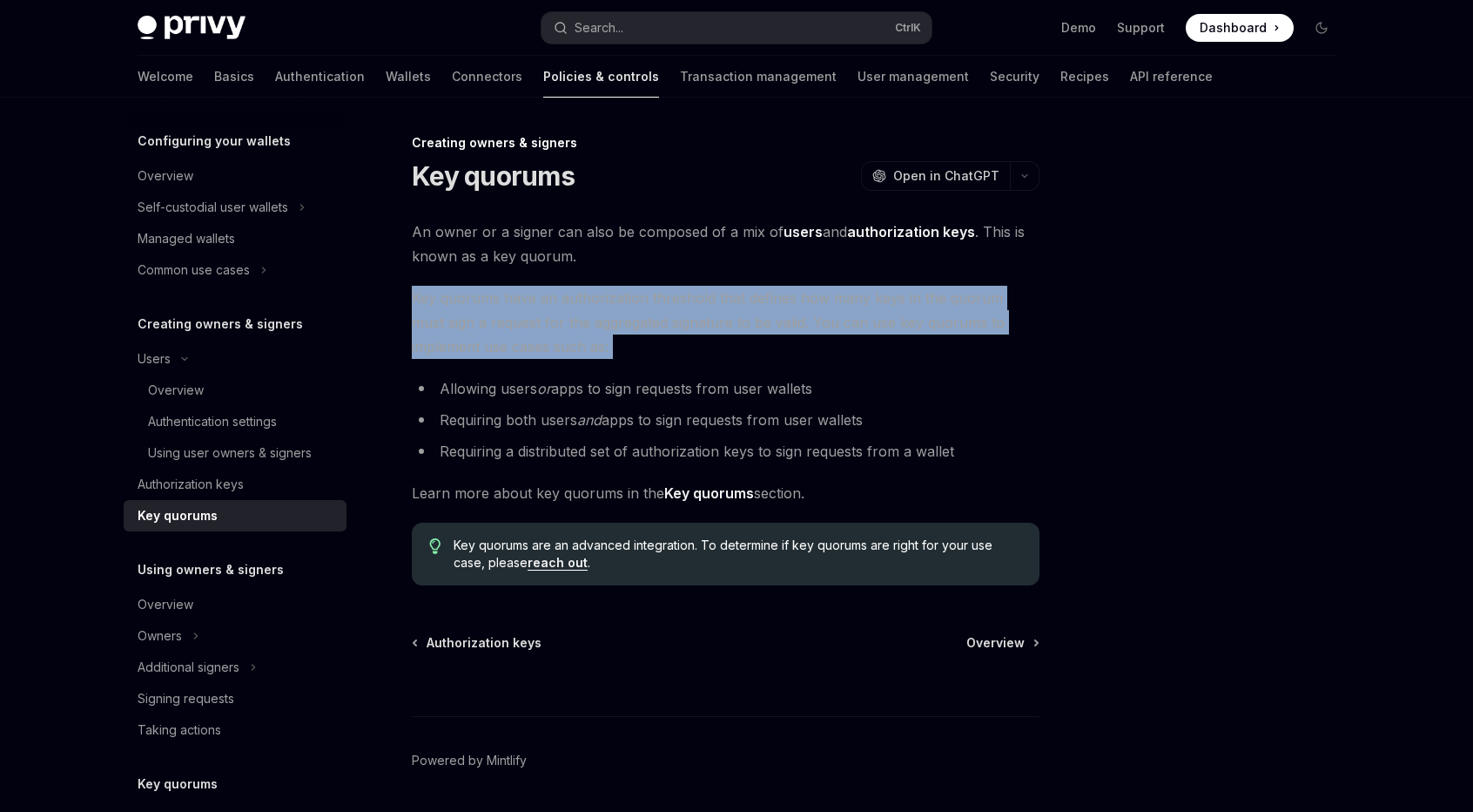
click at [509, 300] on span "Key quorums have an authorization threshold that defines how many keys in the q…" at bounding box center [726, 322] width 628 height 73
click at [505, 323] on span "Key quorums have an authorization threshold that defines how many keys in the q…" at bounding box center [726, 322] width 628 height 73
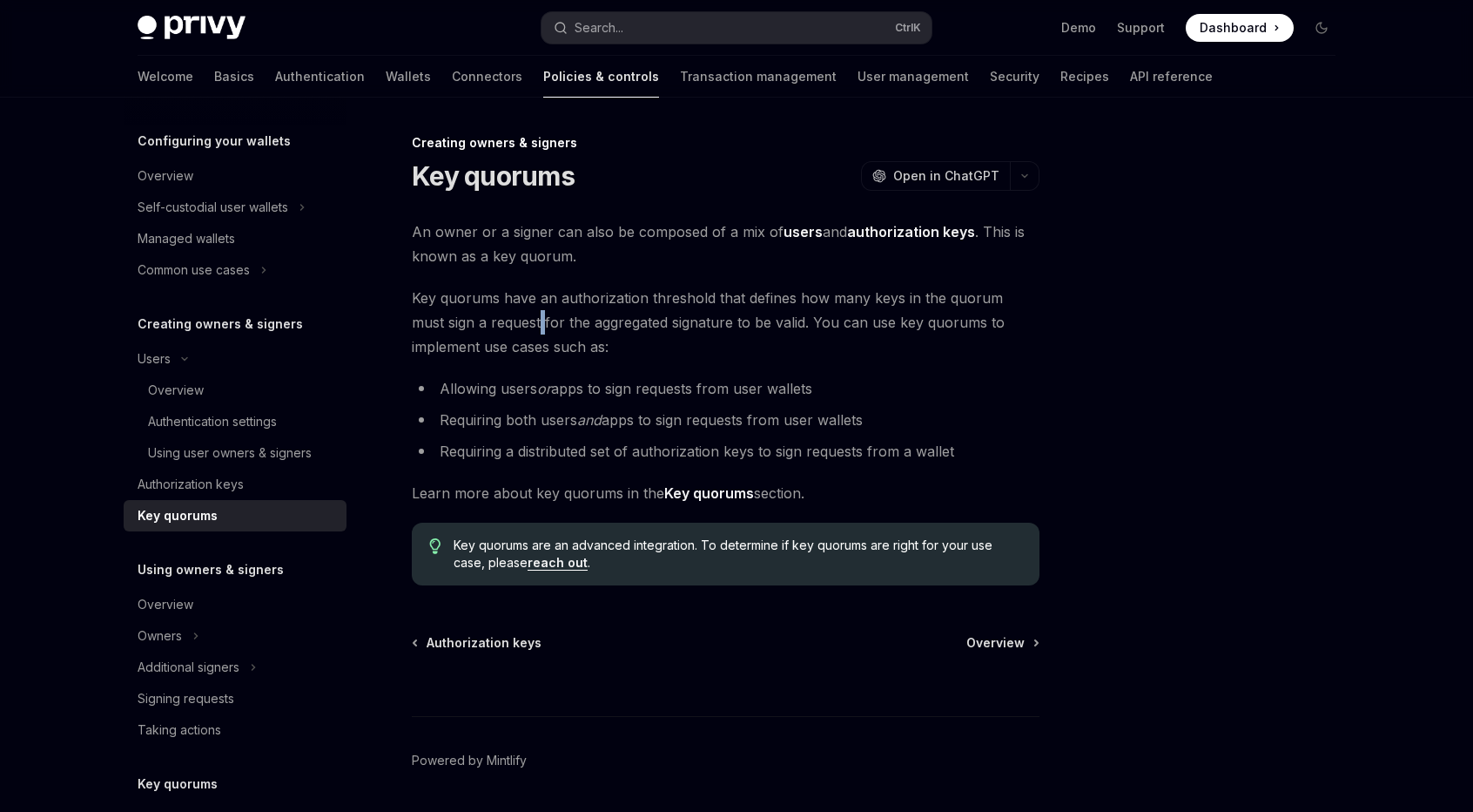
click at [505, 323] on span "Key quorums have an authorization threshold that defines how many keys in the q…" at bounding box center [726, 322] width 628 height 73
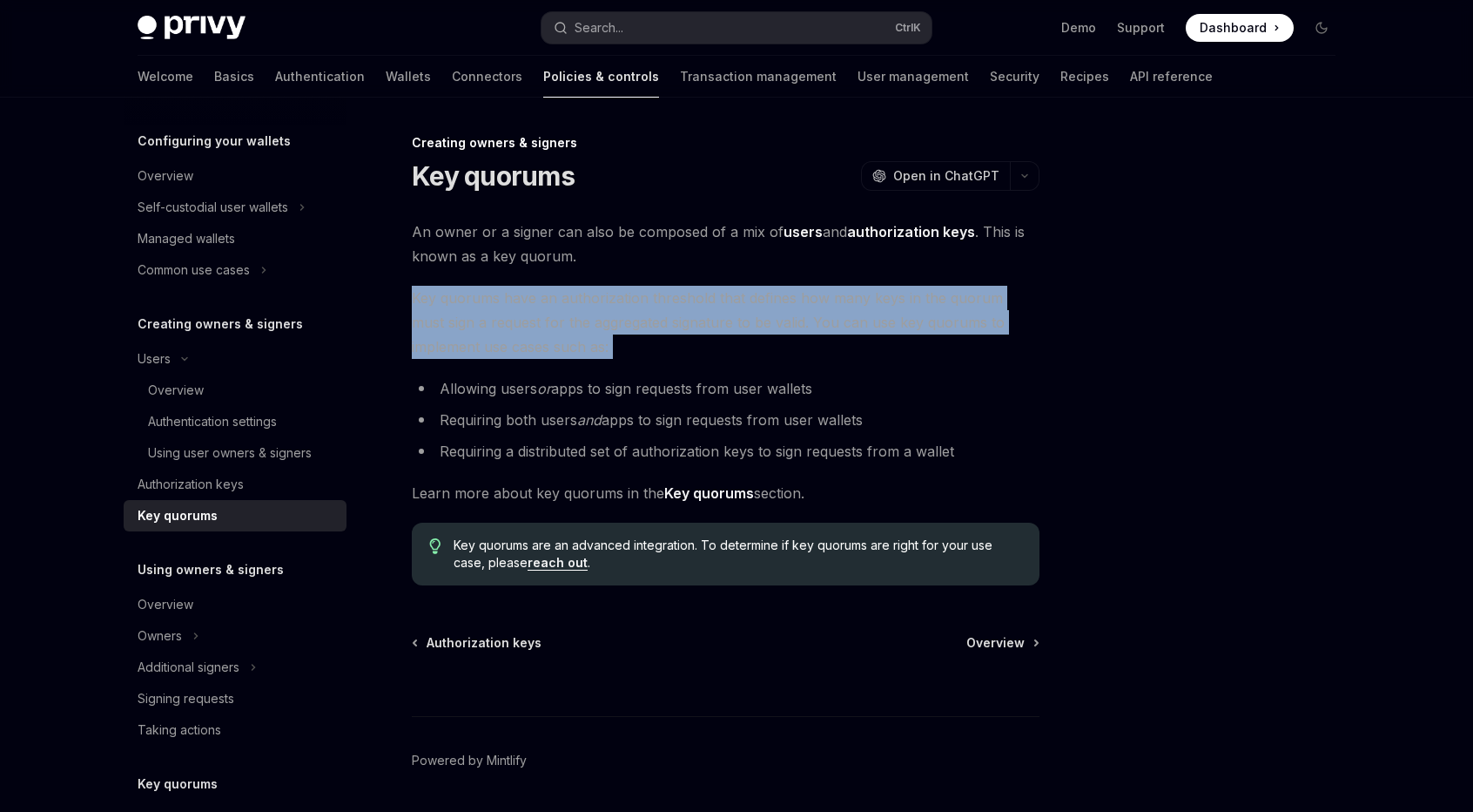
click at [505, 323] on span "Key quorums have an authorization threshold that defines how many keys in the q…" at bounding box center [726, 322] width 628 height 73
click at [807, 288] on span "Key quorums have an authorization threshold that defines how many keys in the q…" at bounding box center [726, 322] width 628 height 73
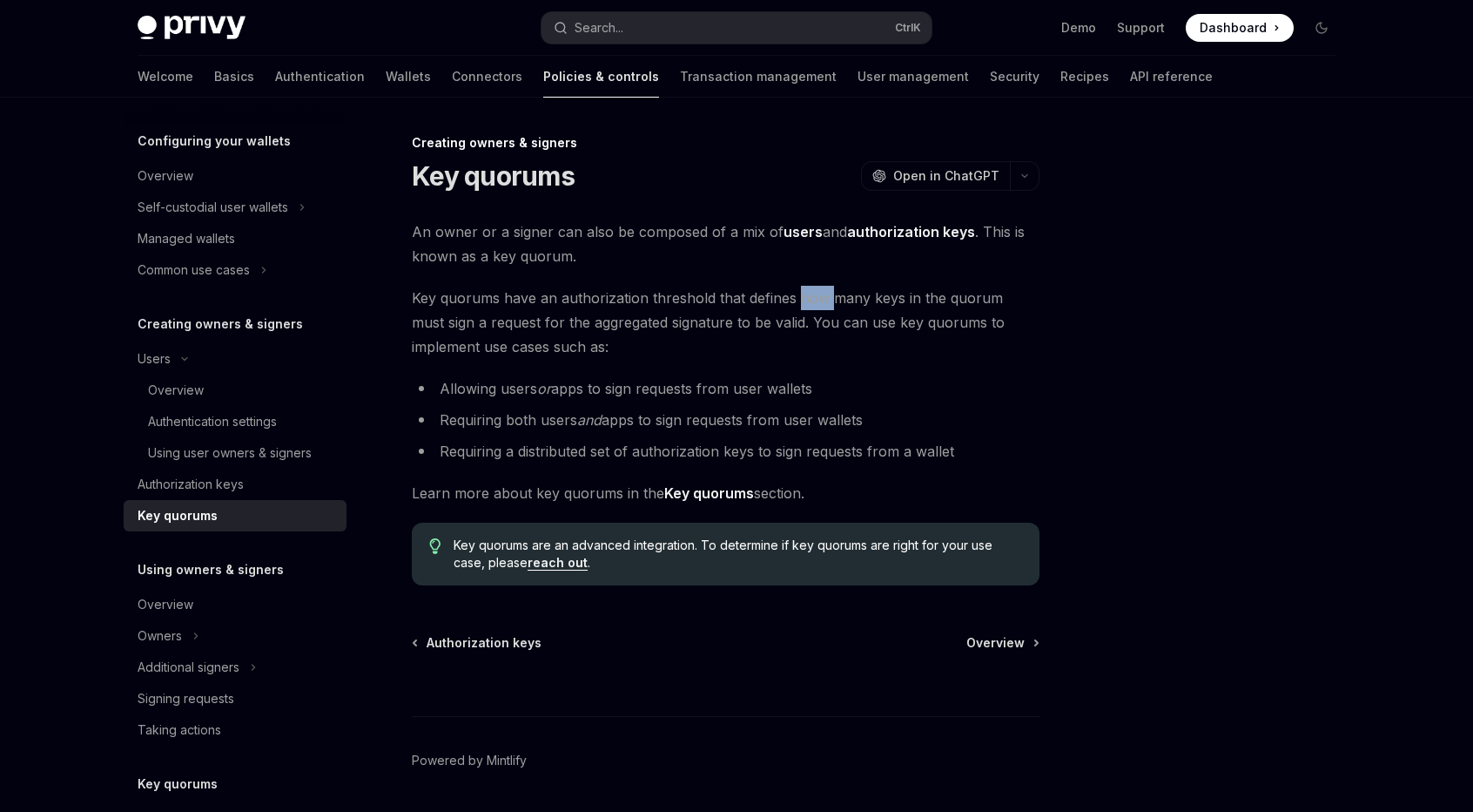
click at [807, 288] on span "Key quorums have an authorization threshold that defines how many keys in the q…" at bounding box center [726, 322] width 628 height 73
click at [617, 324] on span "Key quorums have an authorization threshold that defines how many keys in the q…" at bounding box center [726, 322] width 628 height 73
click at [555, 344] on span "Key quorums have an authorization threshold that defines how many keys in the q…" at bounding box center [726, 322] width 628 height 73
click at [249, 358] on div "Users" at bounding box center [235, 358] width 223 height 32
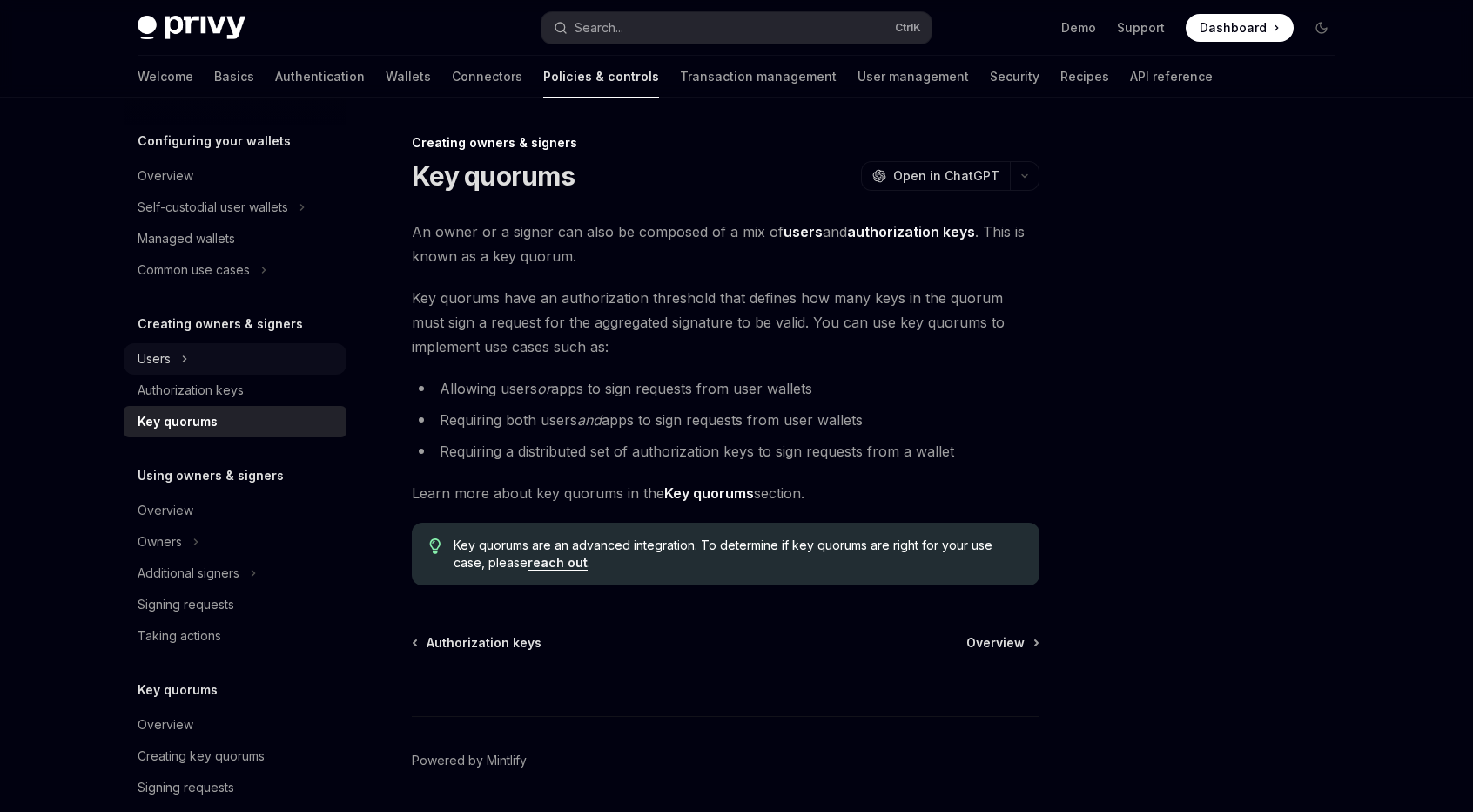
click at [249, 358] on div "Users" at bounding box center [235, 358] width 223 height 32
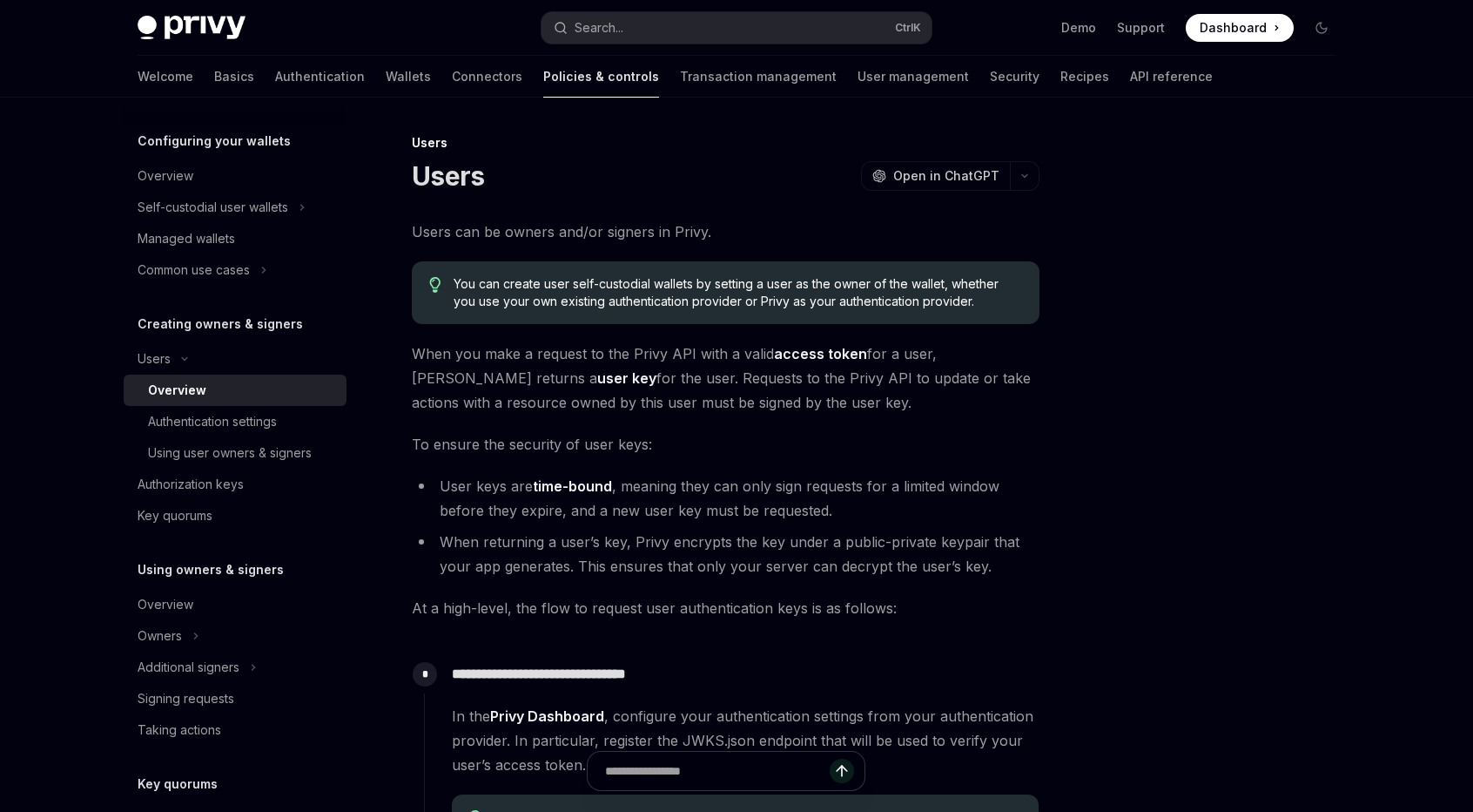
drag, startPoint x: 1219, startPoint y: 410, endPoint x: 1172, endPoint y: 379, distance: 56.3
click at [1217, 411] on div at bounding box center [1217, 471] width 265 height 679
click at [587, 232] on span "Users can be owners and/or signers in Privy." at bounding box center [726, 231] width 628 height 24
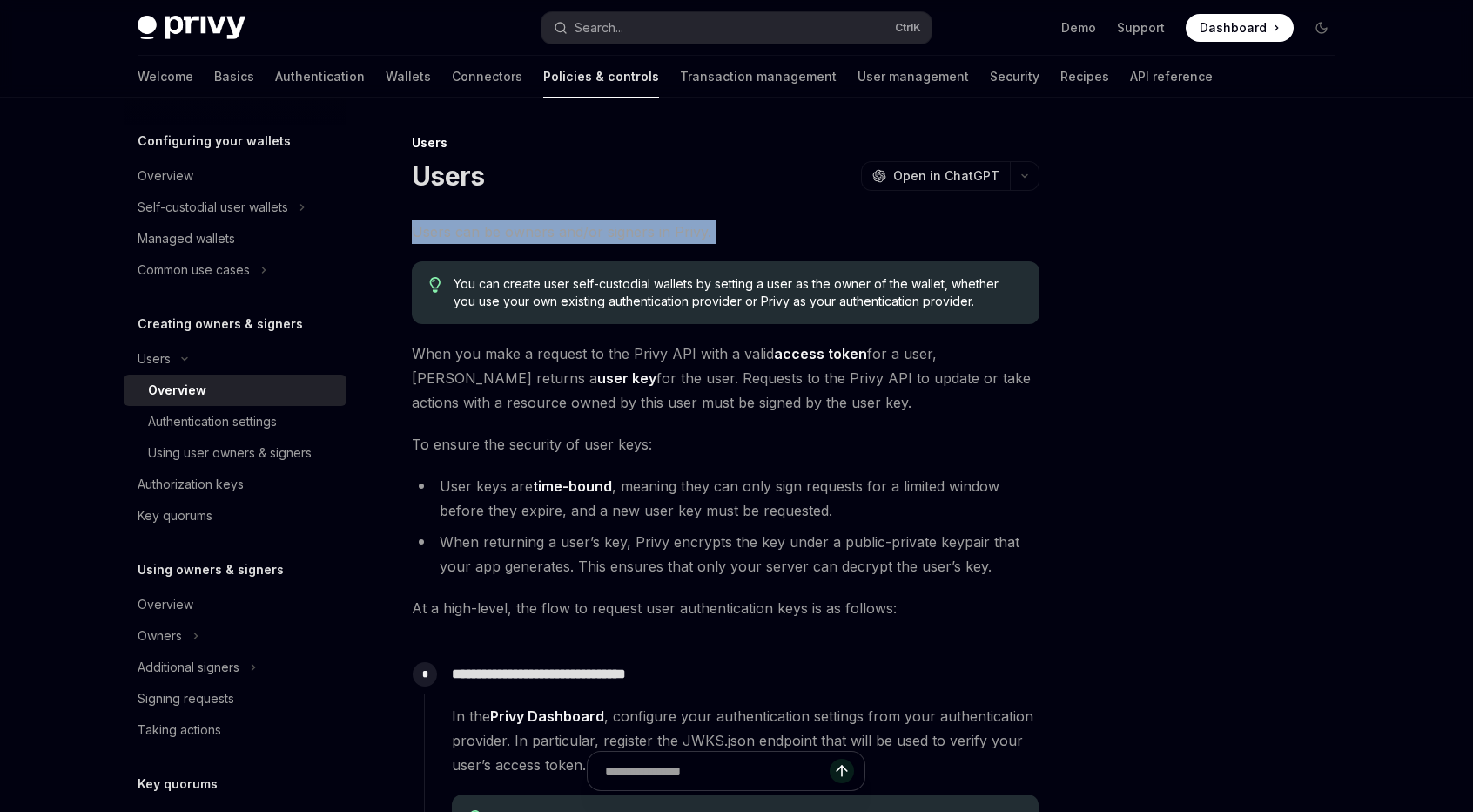
click at [559, 231] on span "Users can be owners and/or signers in Privy." at bounding box center [726, 231] width 628 height 24
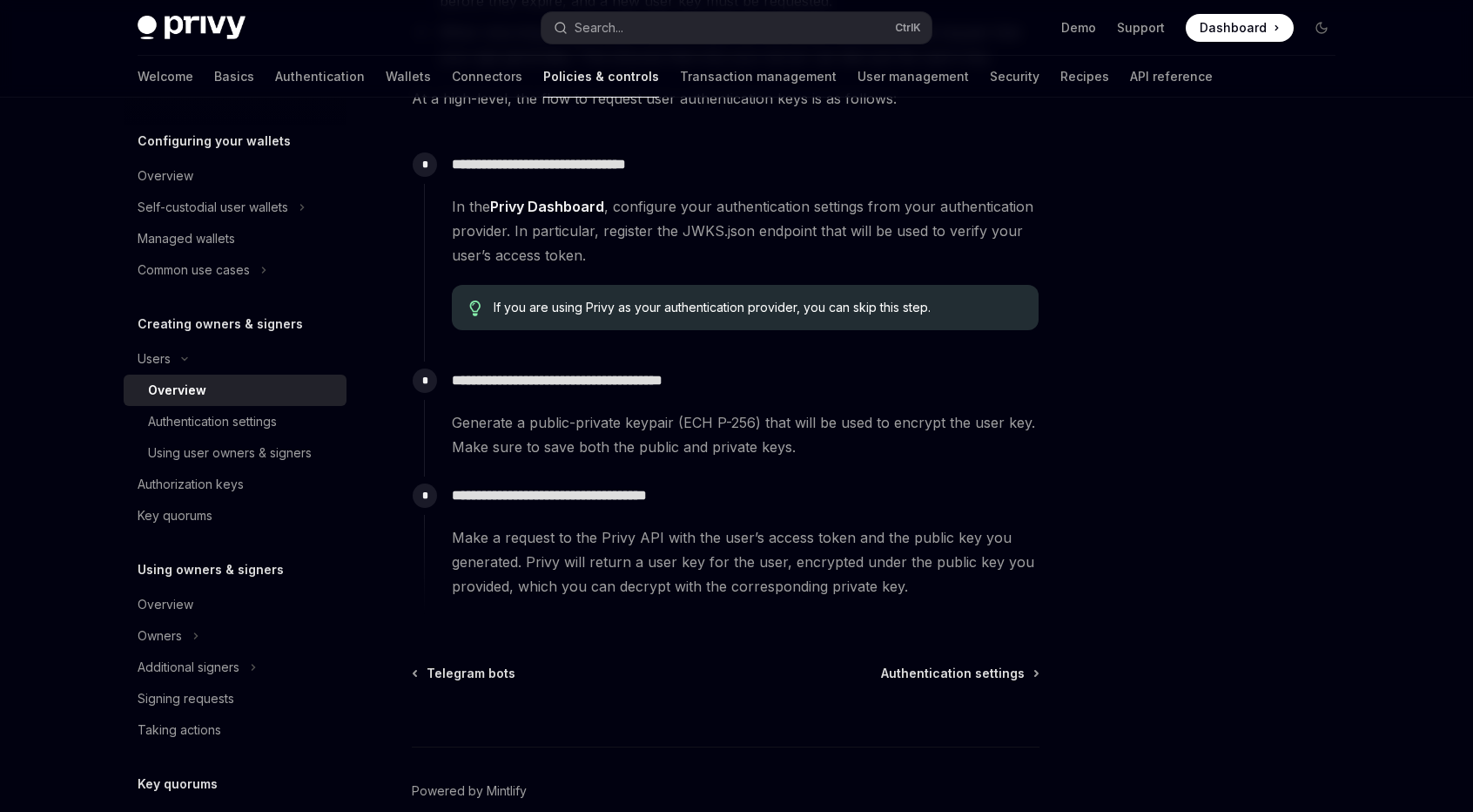
scroll to position [506, 0]
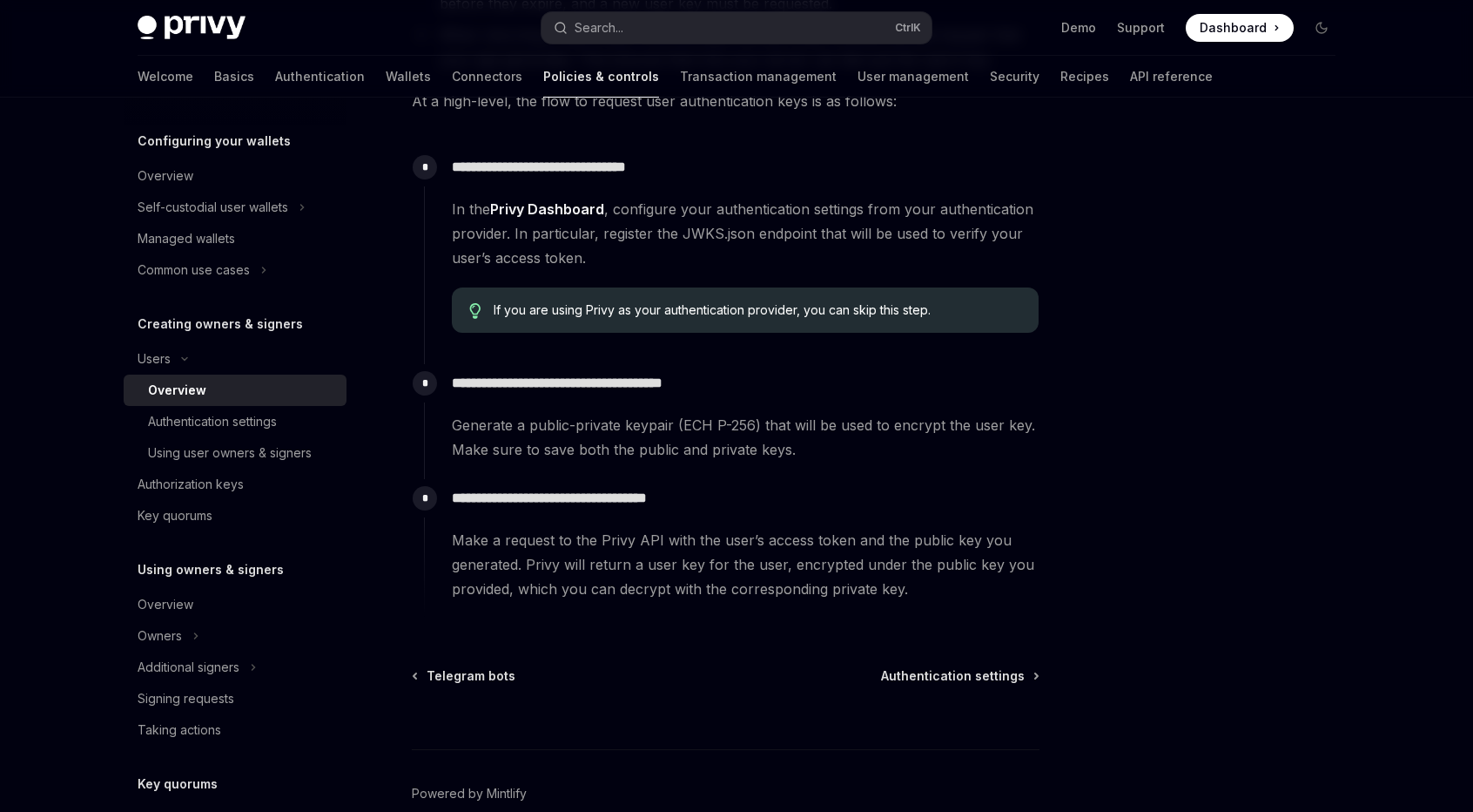
click at [573, 211] on link "Privy Dashboard" at bounding box center [547, 209] width 114 height 18
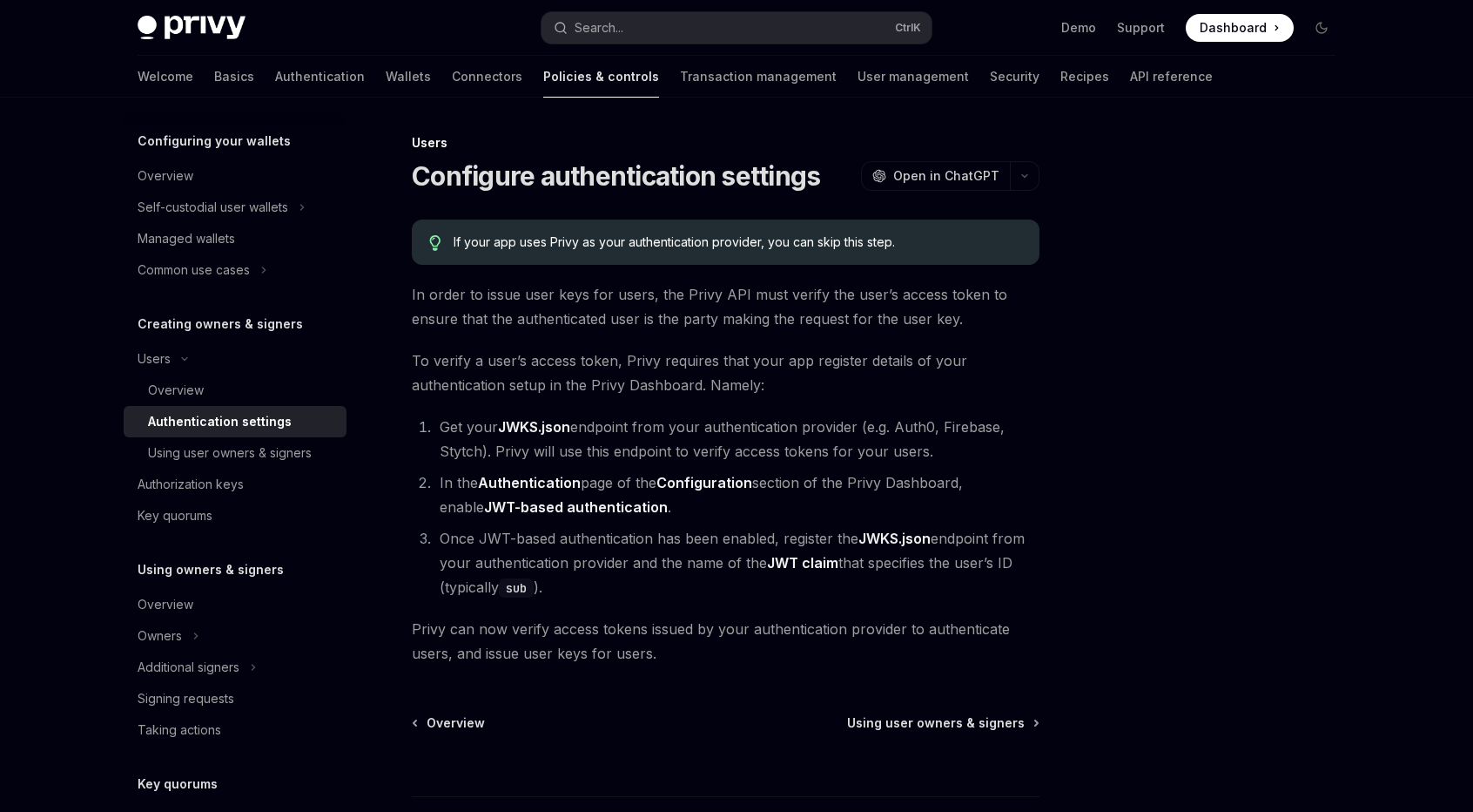
type textarea "*"
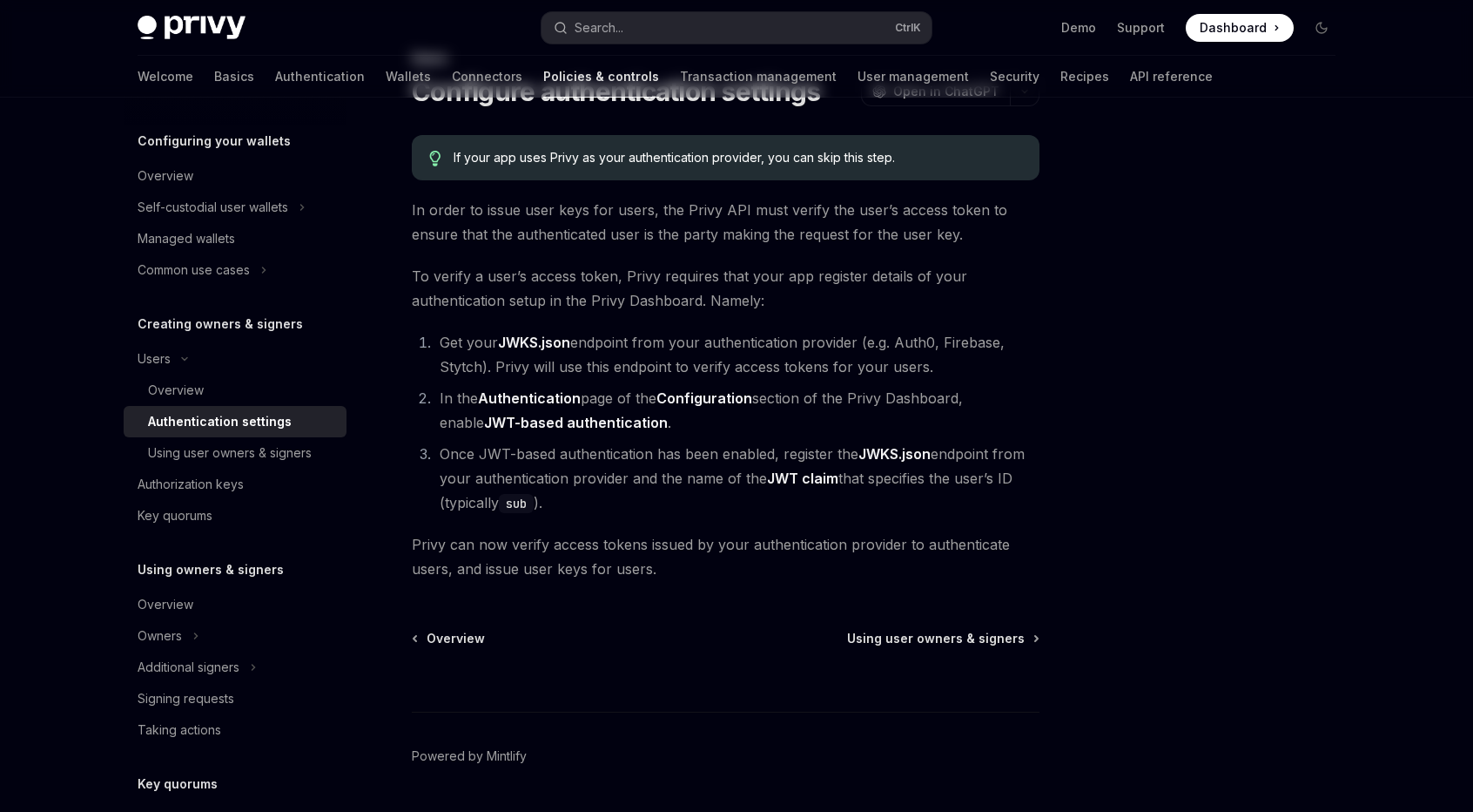
scroll to position [87, 0]
